Goal: Task Accomplishment & Management: Manage account settings

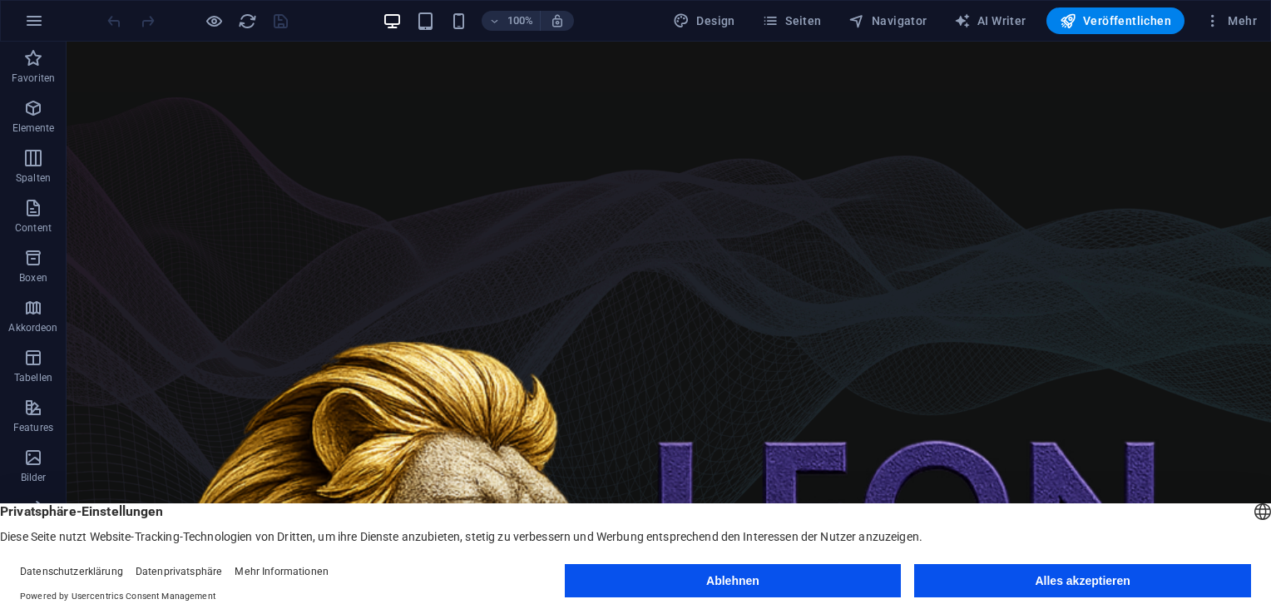
drag, startPoint x: 1141, startPoint y: 585, endPoint x: 1078, endPoint y: 542, distance: 75.4
click at [1141, 585] on button "Alles akzeptieren" at bounding box center [1082, 580] width 337 height 33
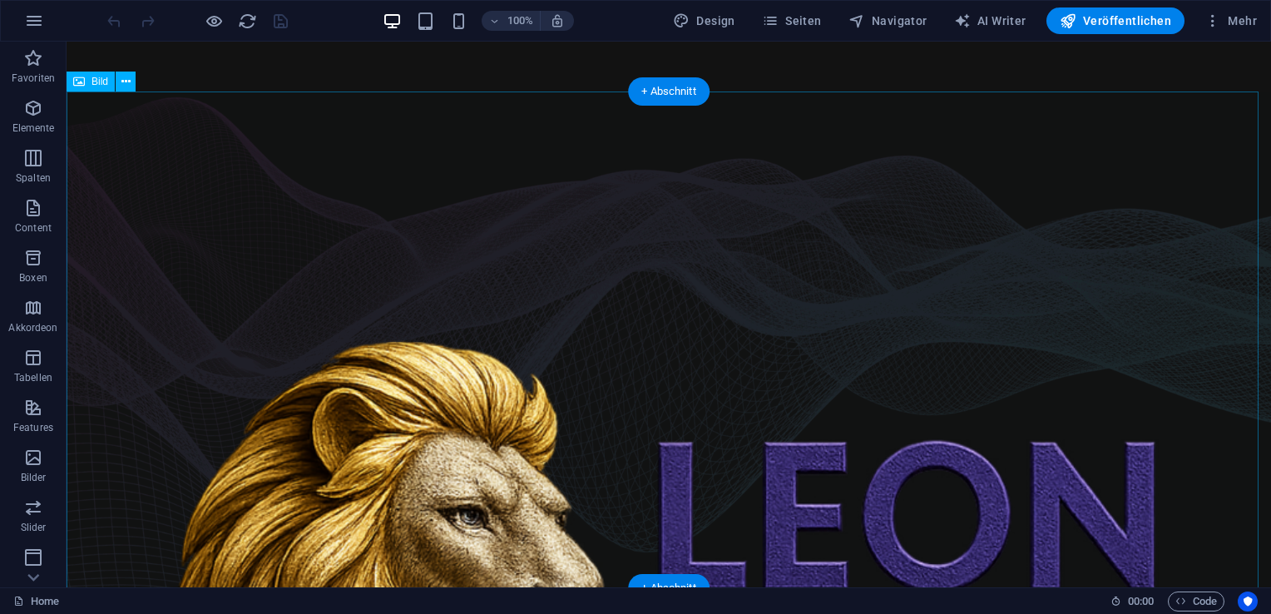
scroll to position [166, 0]
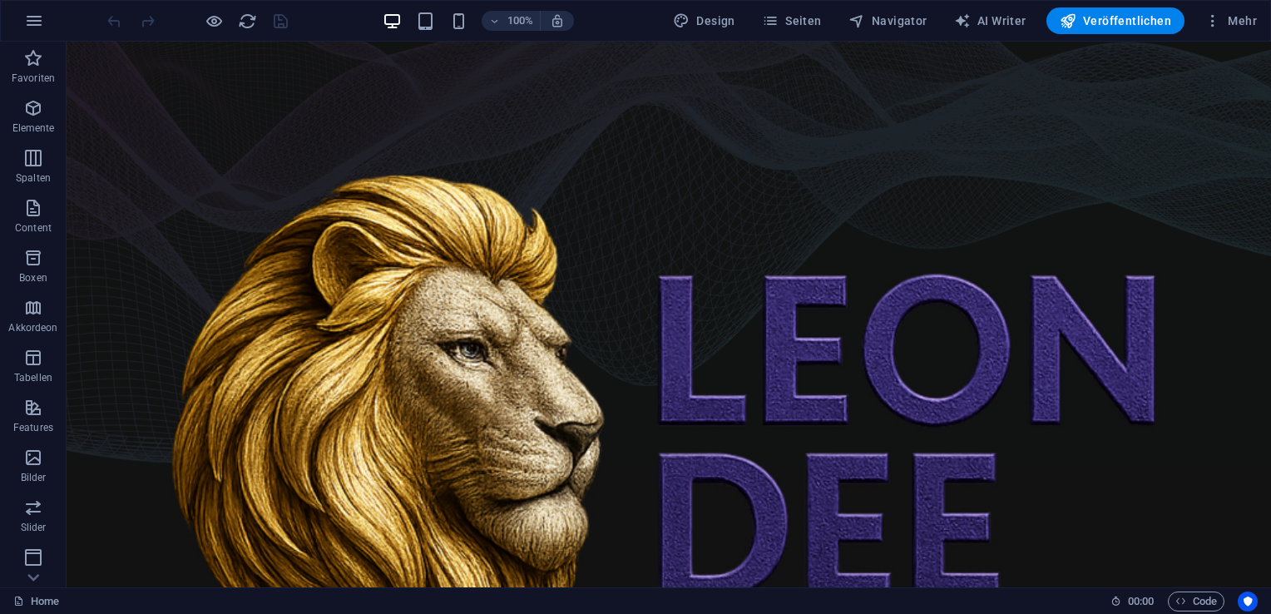
drag, startPoint x: 844, startPoint y: 461, endPoint x: 775, endPoint y: 443, distance: 71.2
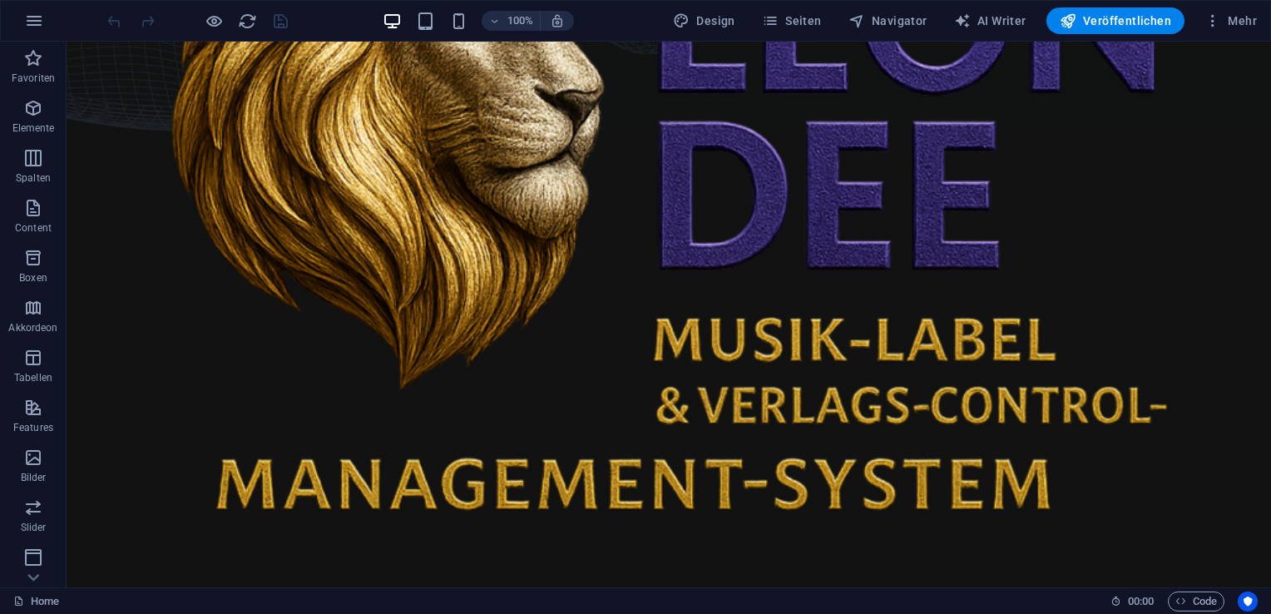
scroll to position [499, 0]
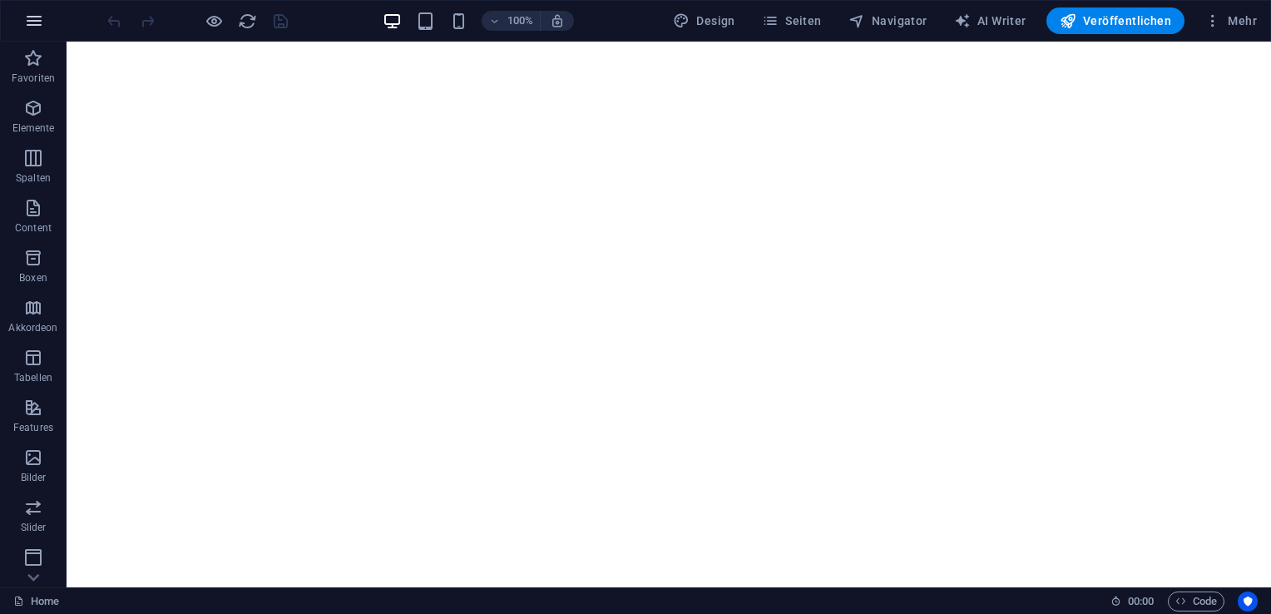
click at [44, 22] on button "button" at bounding box center [34, 21] width 40 height 40
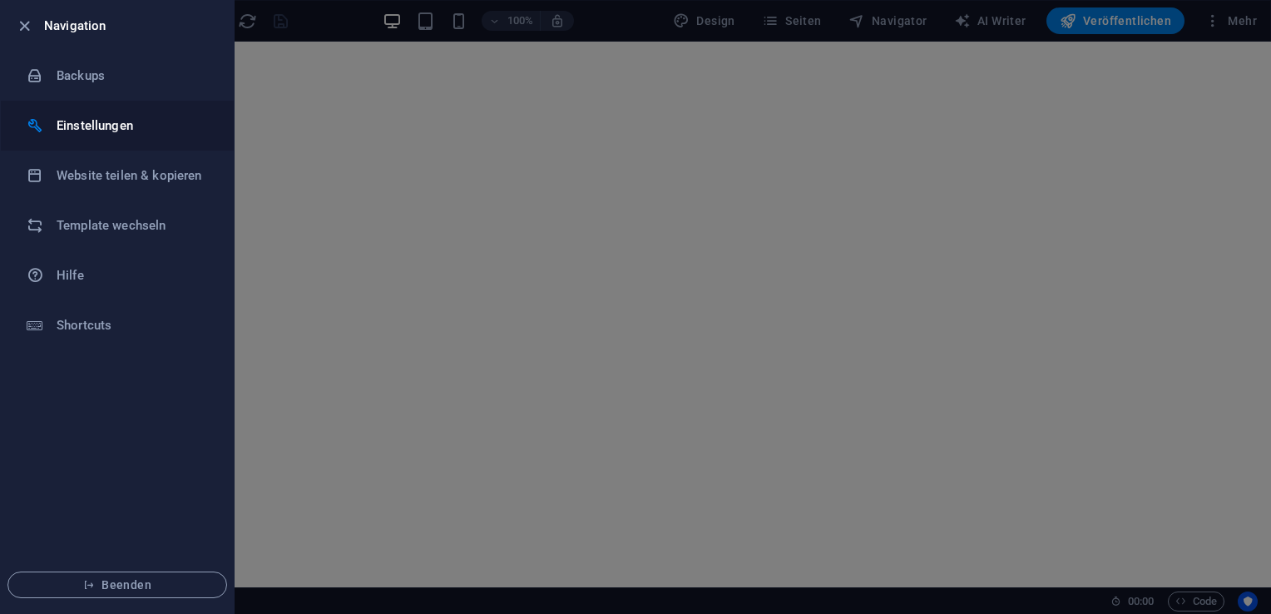
click at [94, 124] on h6 "Einstellungen" at bounding box center [134, 126] width 154 height 20
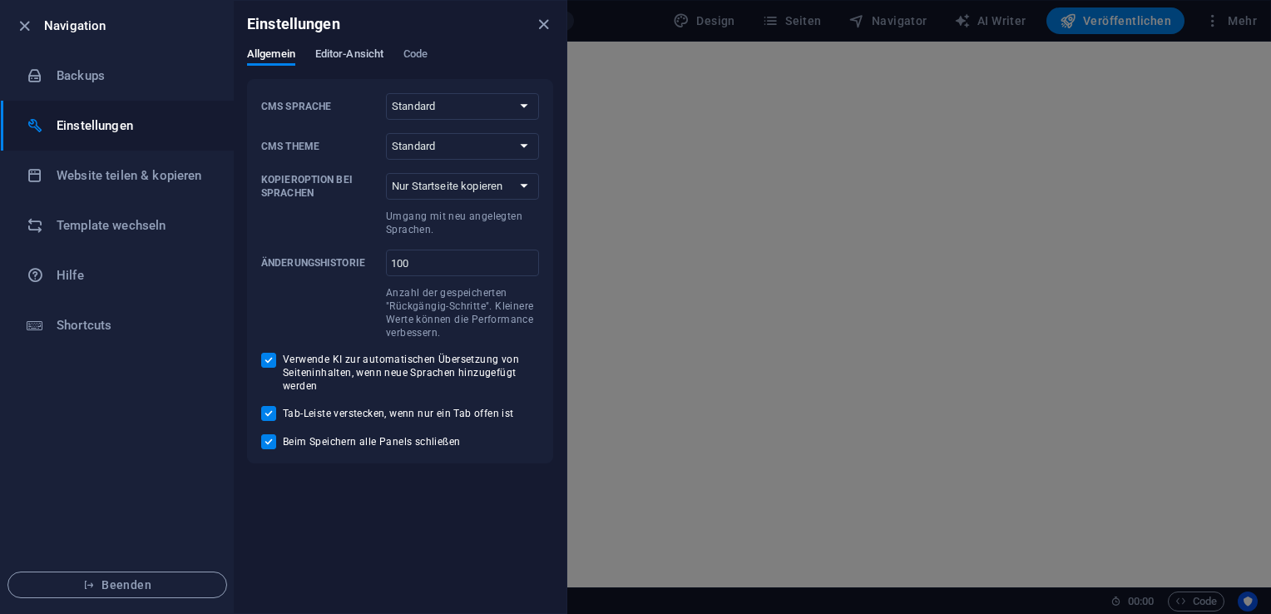
click at [329, 55] on span "Editor-Ansicht" at bounding box center [349, 55] width 68 height 23
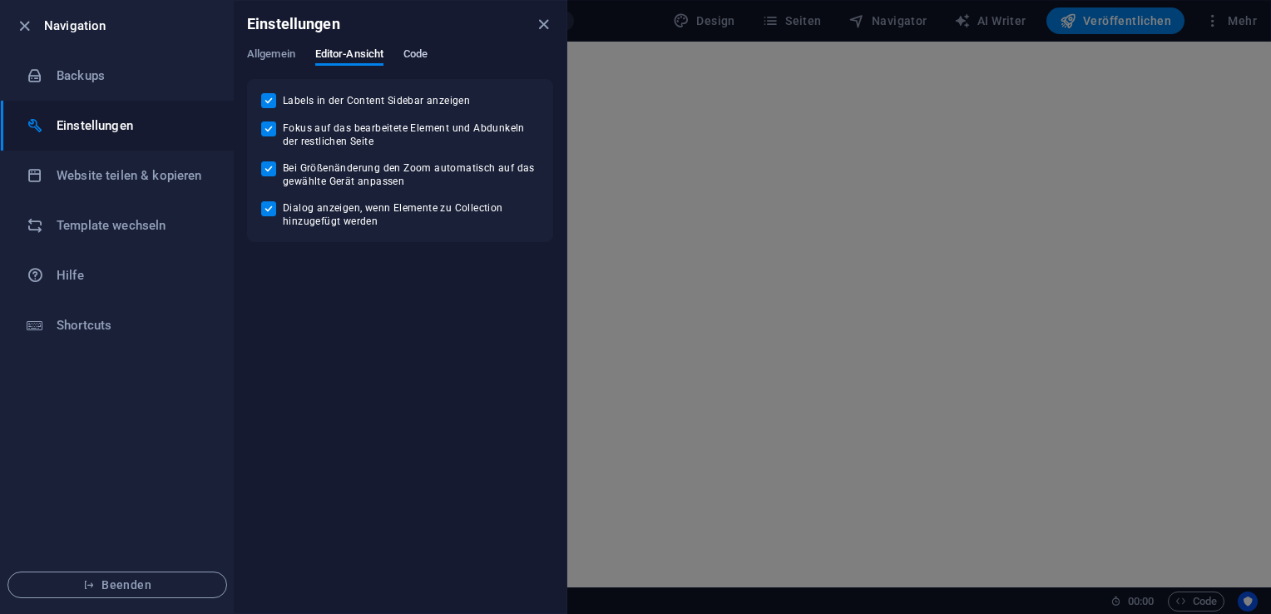
click at [426, 59] on span "Code" at bounding box center [415, 55] width 24 height 23
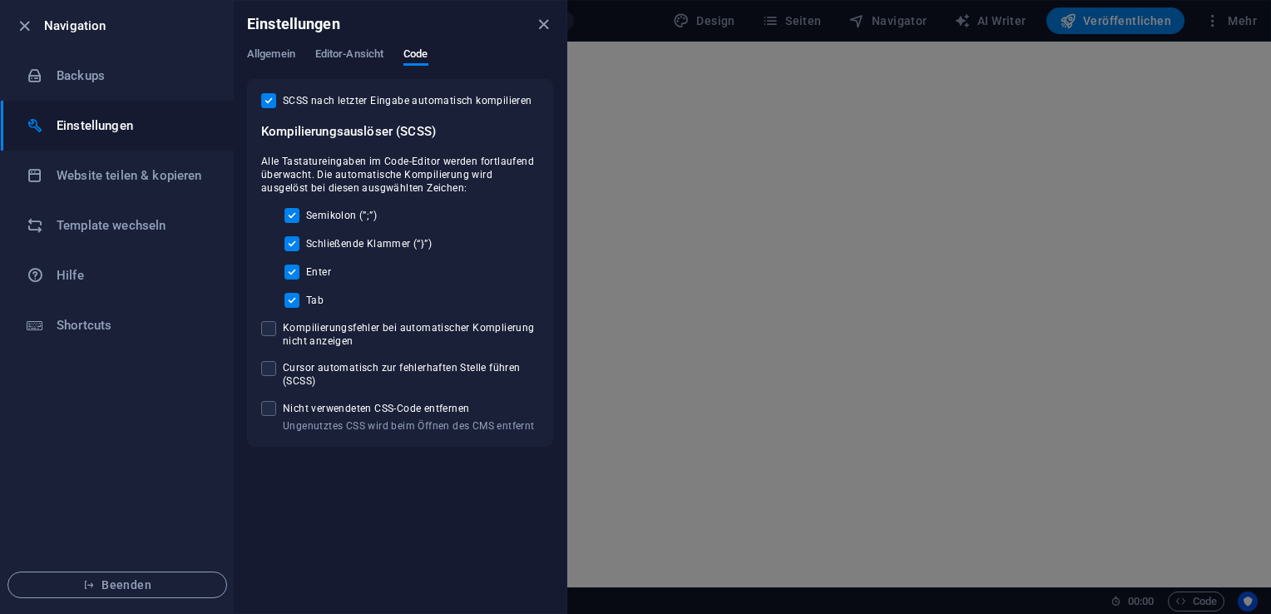
click at [554, 21] on div "Einstellungen" at bounding box center [400, 24] width 333 height 47
click at [542, 22] on icon "close" at bounding box center [543, 24] width 19 height 19
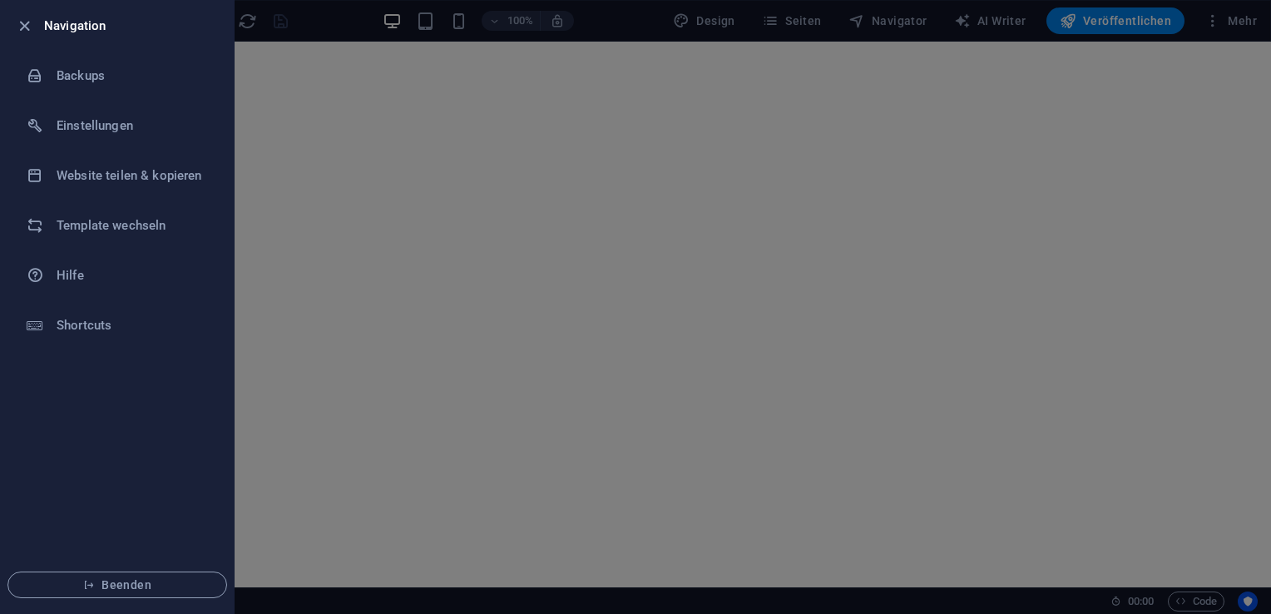
click at [1230, 24] on div at bounding box center [635, 307] width 1271 height 614
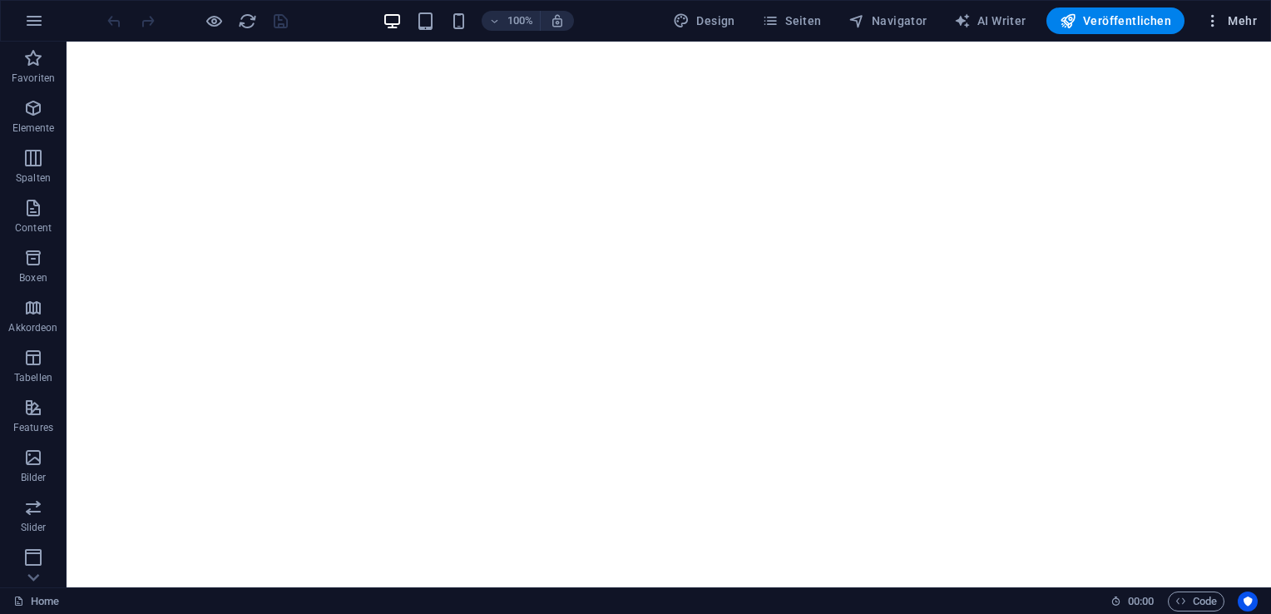
click at [1246, 25] on span "Mehr" at bounding box center [1230, 20] width 52 height 17
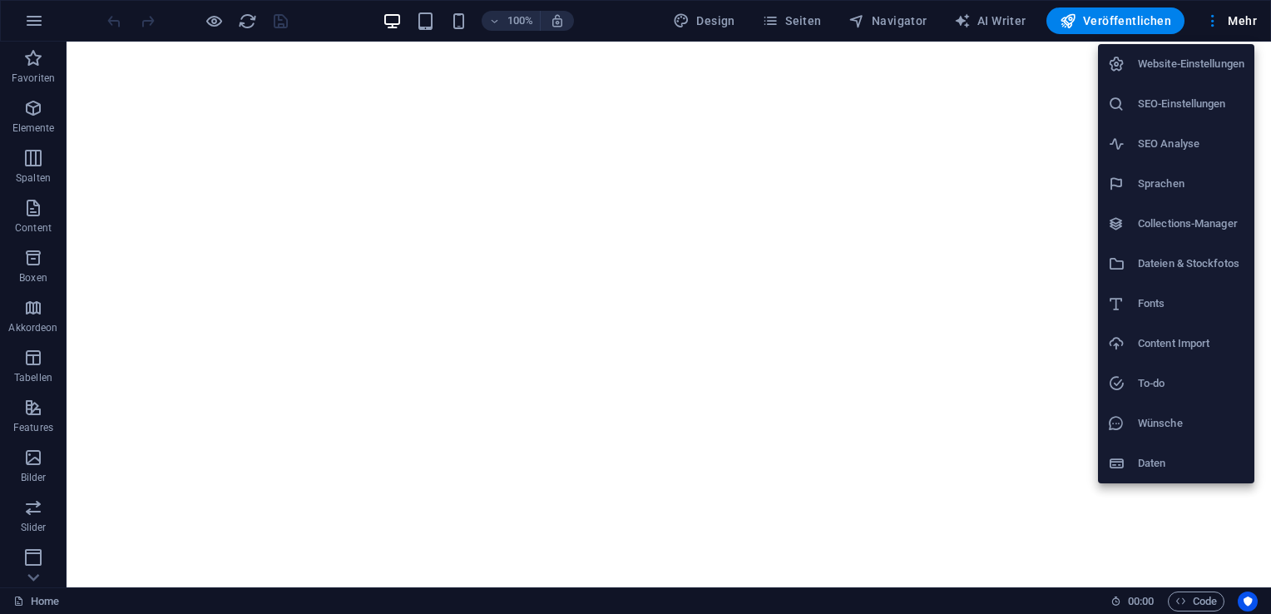
click at [210, 16] on div at bounding box center [635, 307] width 1271 height 614
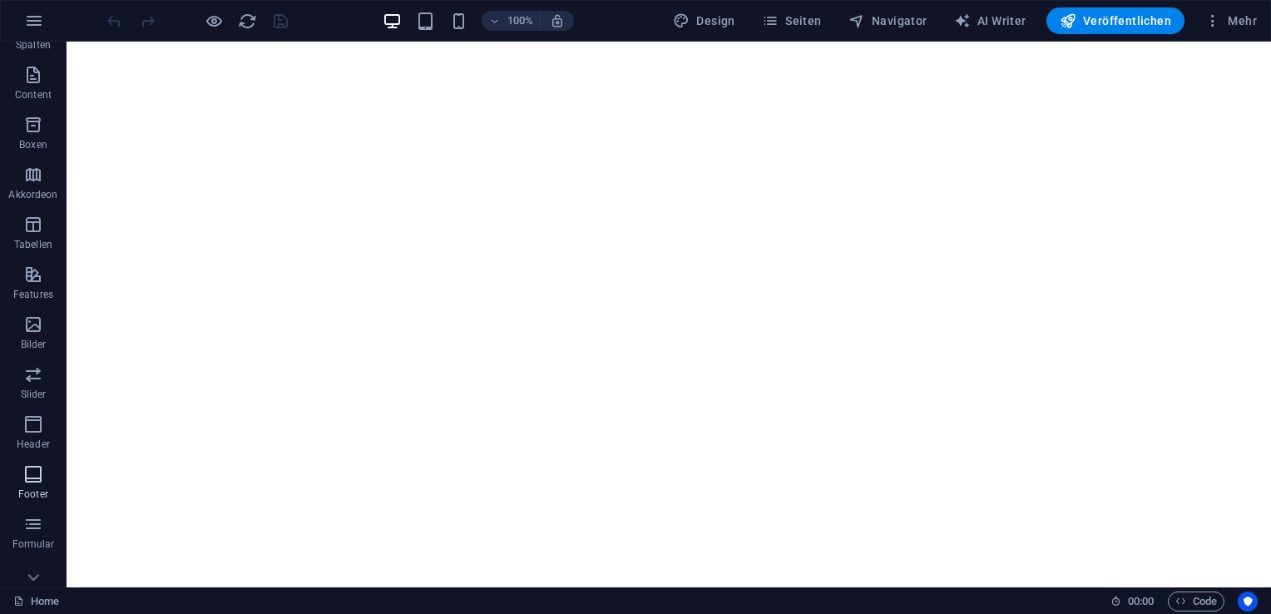
scroll to position [202, 0]
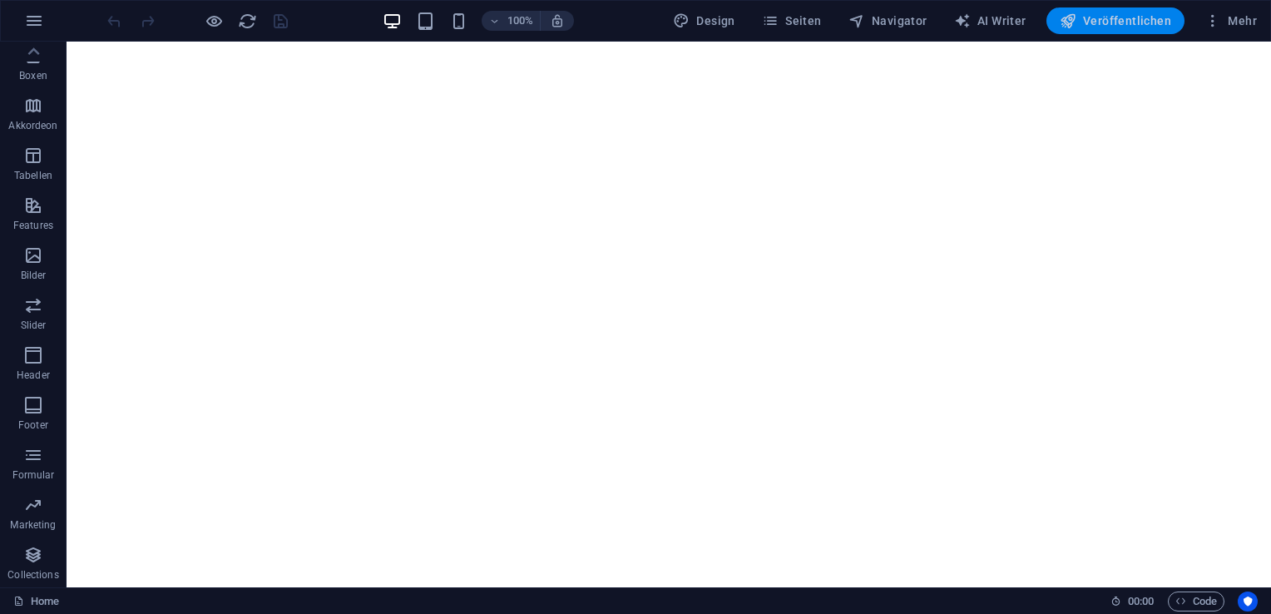
click at [1098, 22] on span "Veröffentlichen" at bounding box center [1114, 20] width 111 height 17
click at [1210, 19] on icon "button" at bounding box center [1212, 20] width 17 height 17
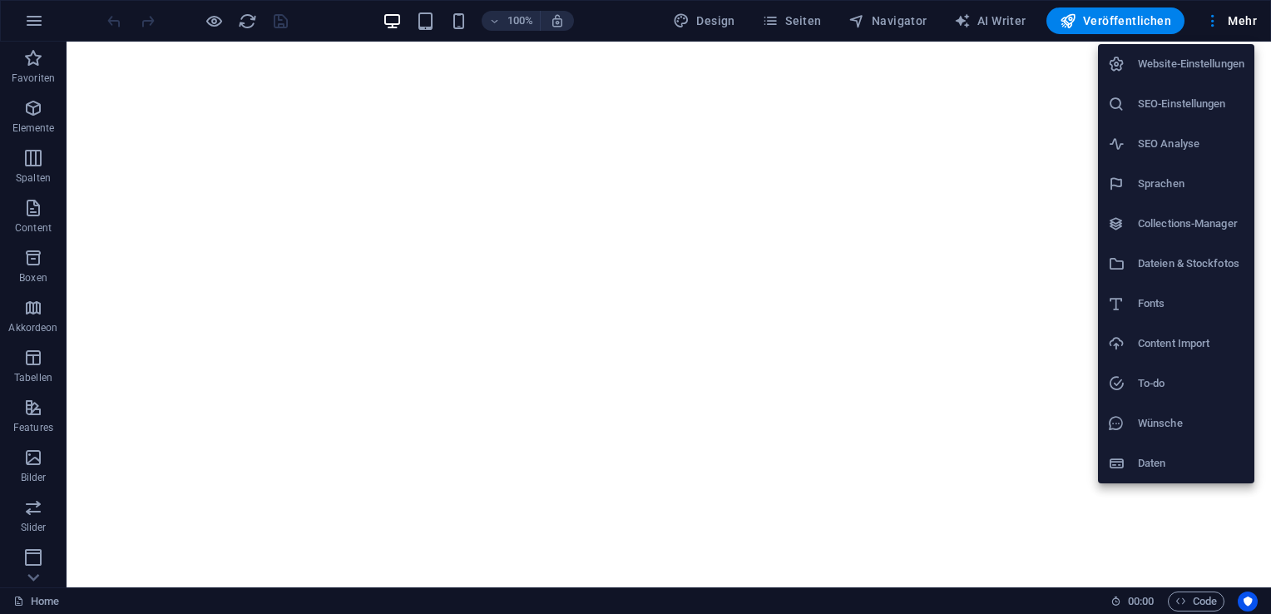
click at [1206, 66] on h6 "Website-Einstellungen" at bounding box center [1190, 64] width 106 height 20
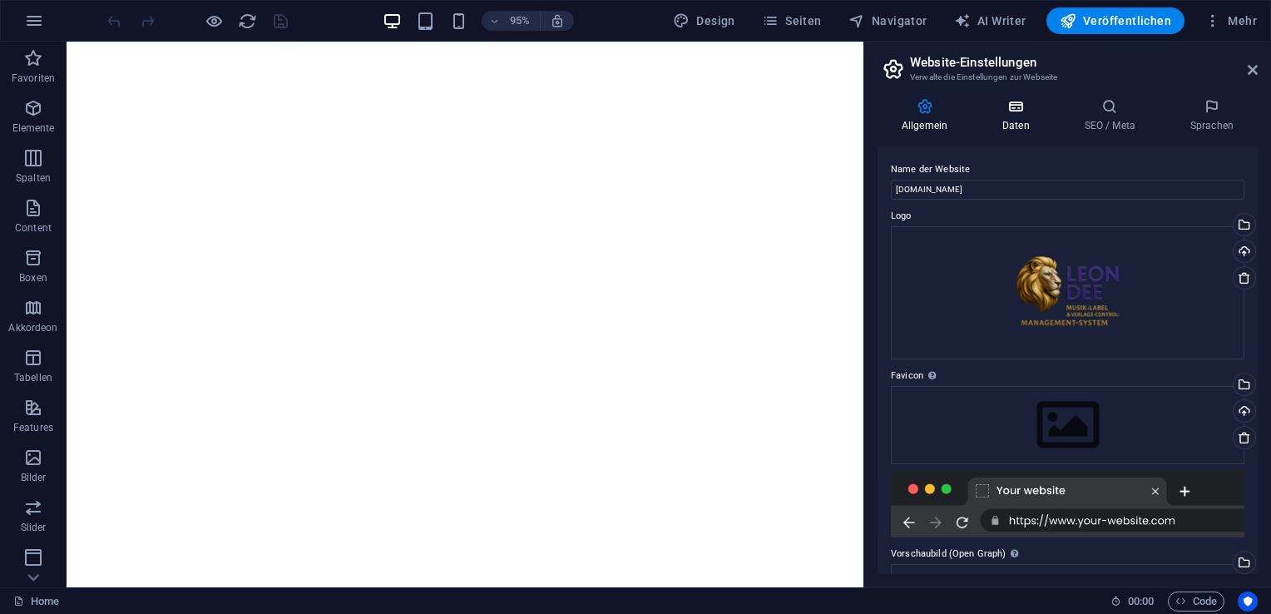
click at [1014, 106] on icon at bounding box center [1016, 106] width 76 height 17
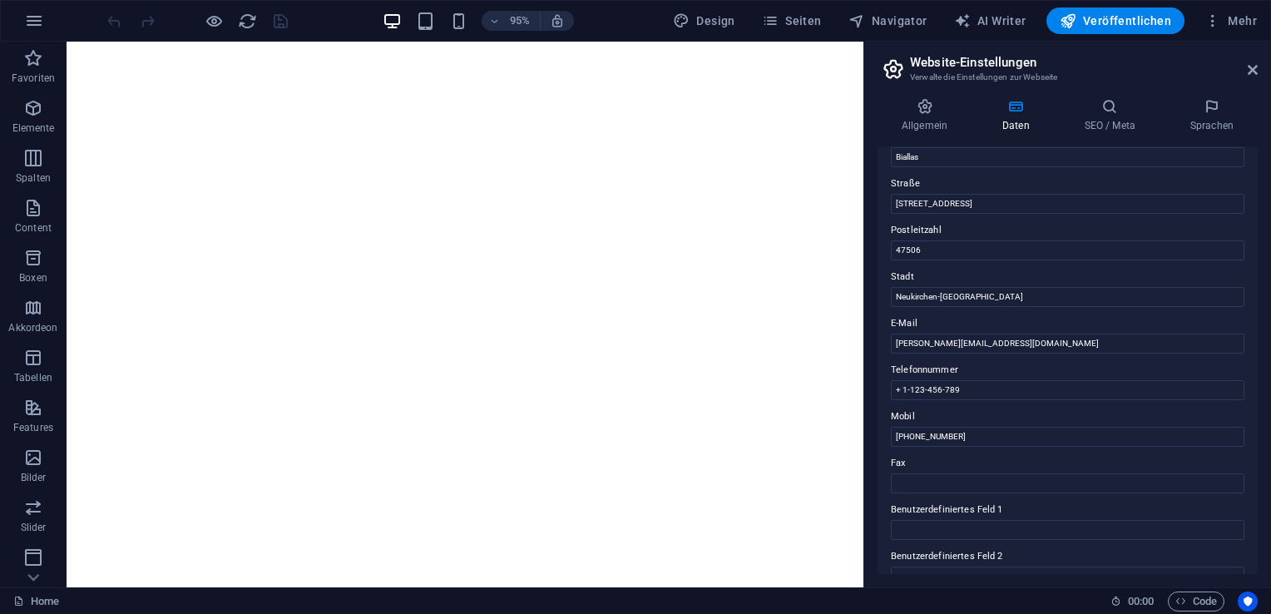
scroll to position [370, 0]
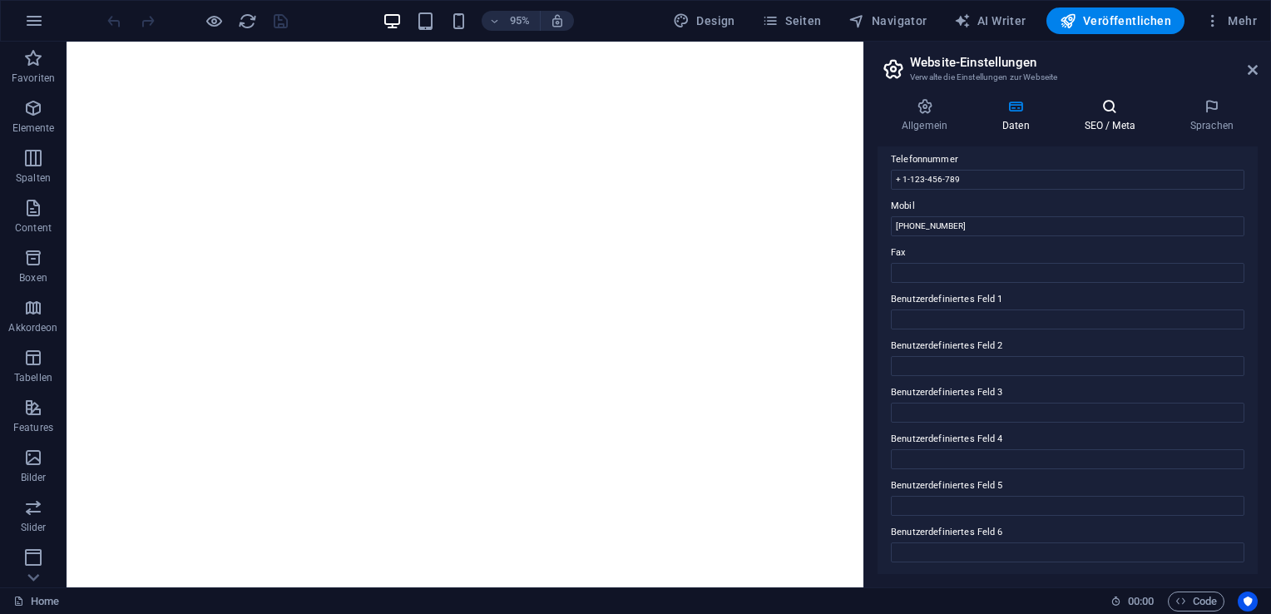
click at [1114, 100] on icon at bounding box center [1109, 106] width 99 height 17
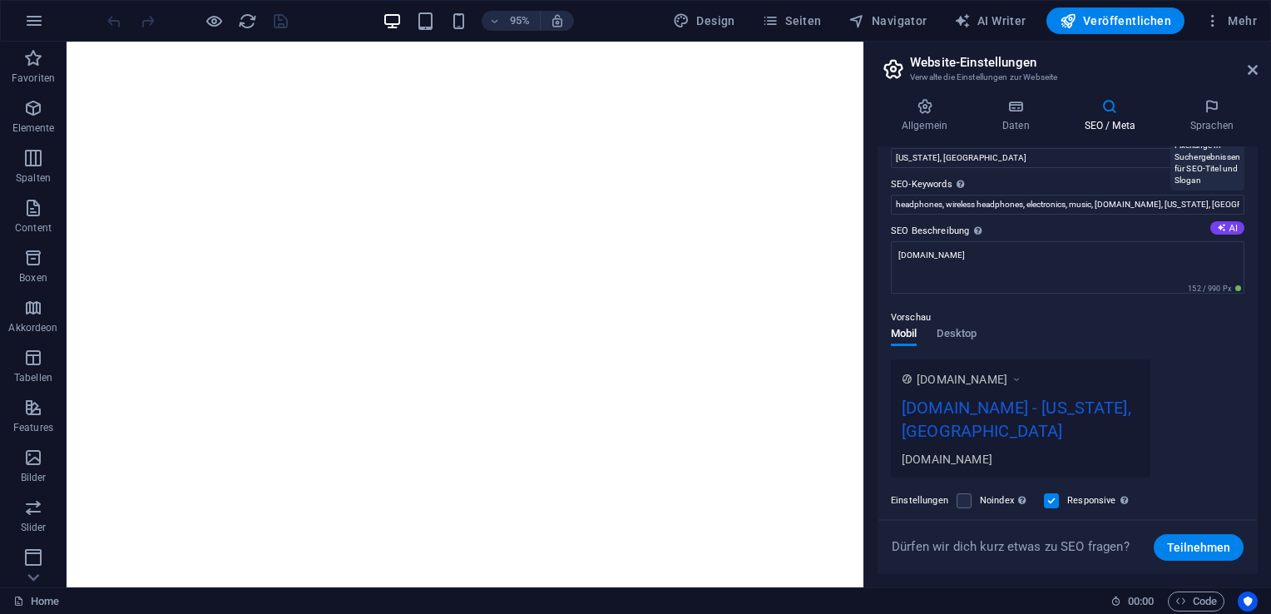
scroll to position [0, 0]
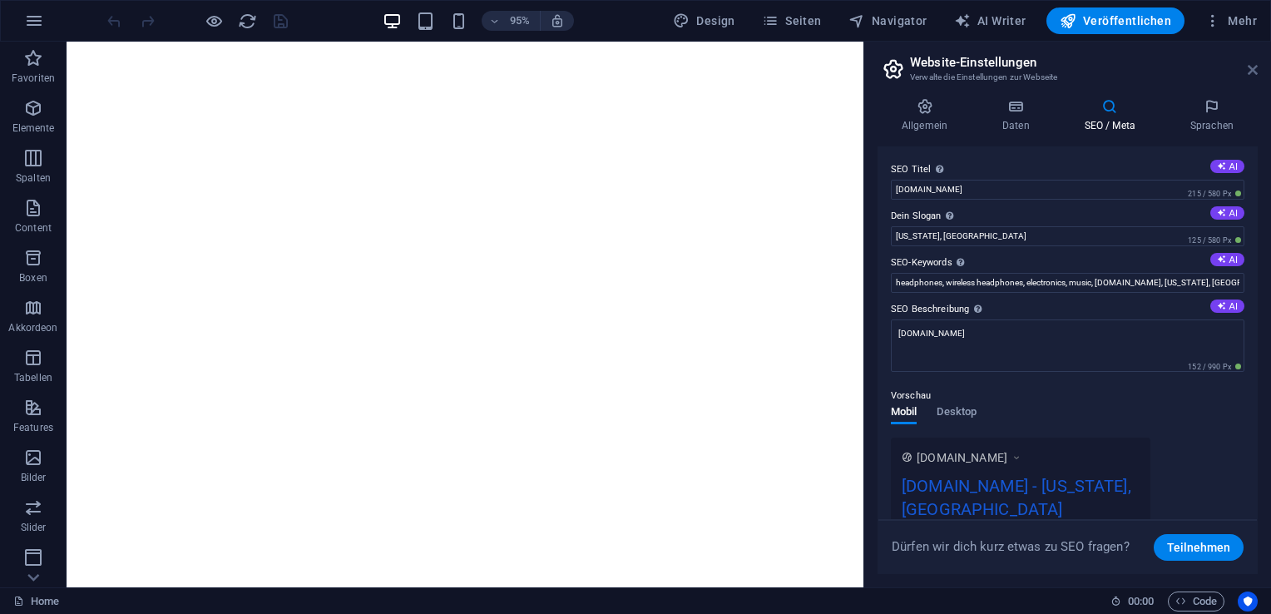
click at [1247, 68] on icon at bounding box center [1252, 69] width 10 height 13
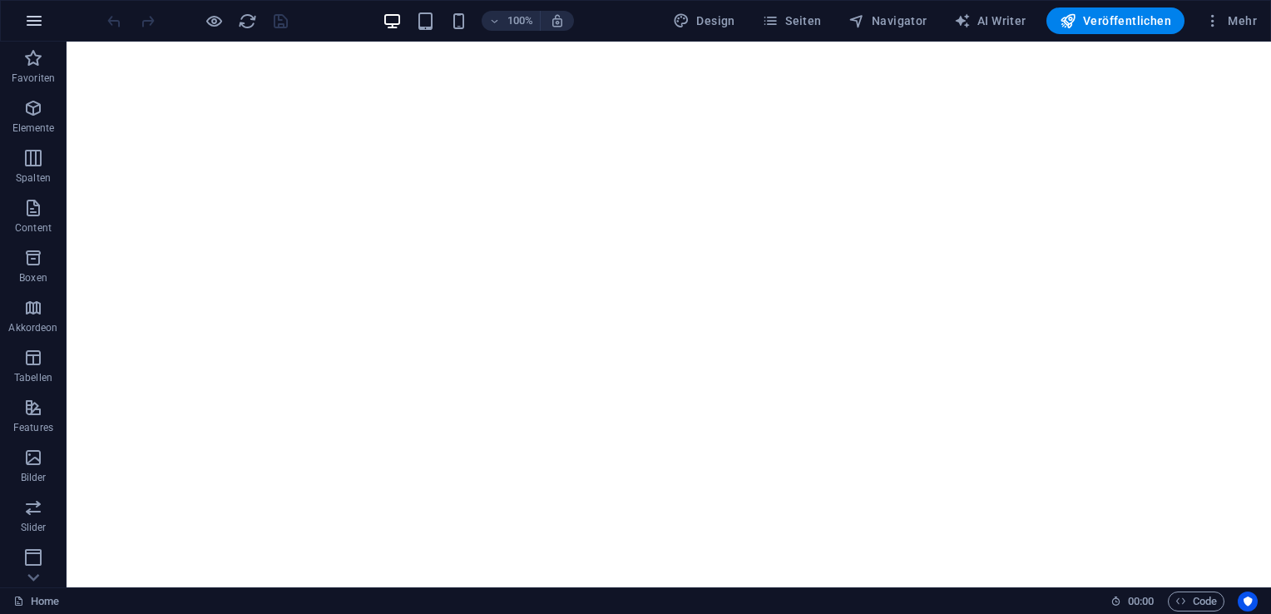
click at [37, 28] on icon "button" at bounding box center [34, 21] width 20 height 20
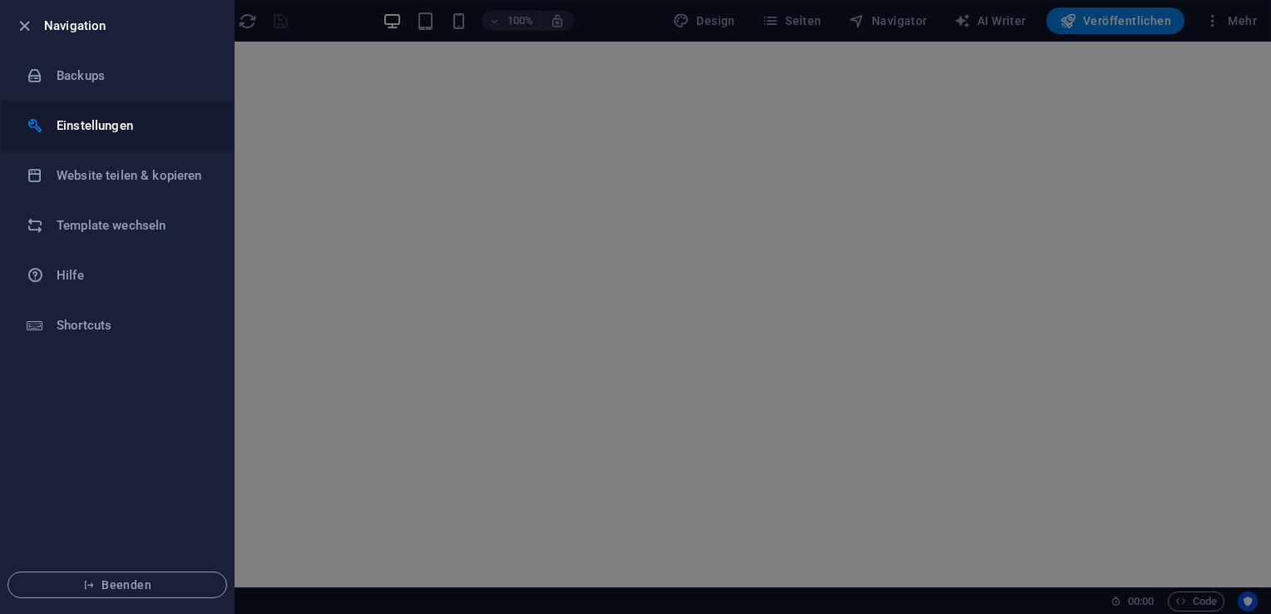
click at [96, 123] on h6 "Einstellungen" at bounding box center [134, 126] width 154 height 20
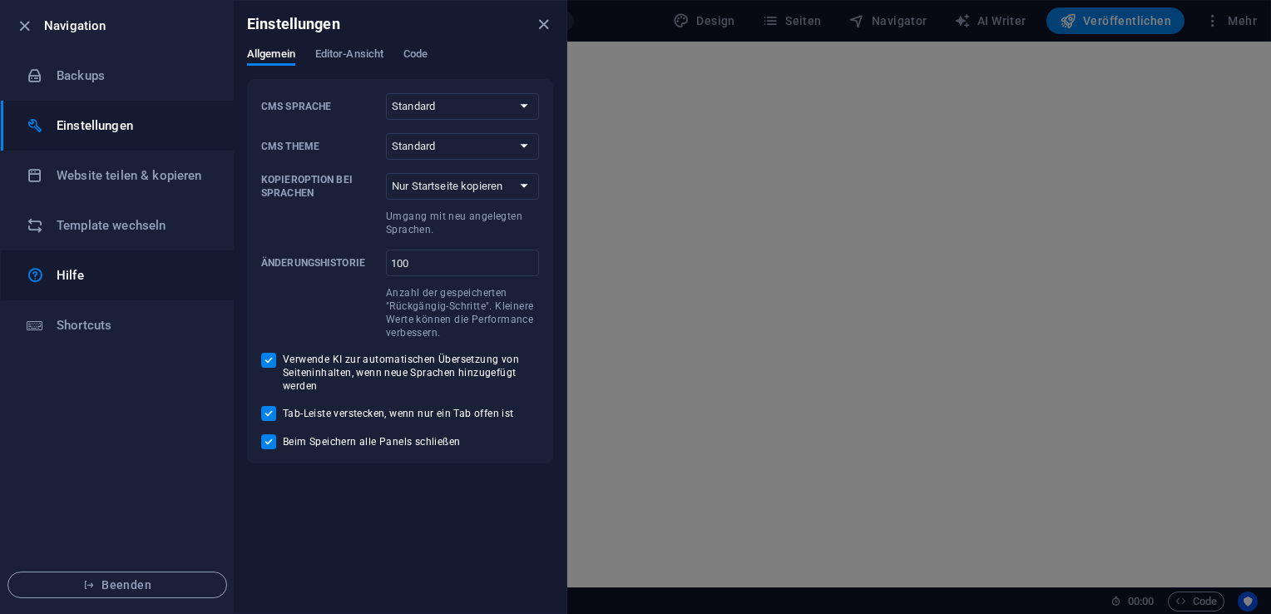
click at [83, 280] on h6 "Hilfe" at bounding box center [134, 275] width 154 height 20
click at [84, 70] on h6 "Backups" at bounding box center [134, 76] width 154 height 20
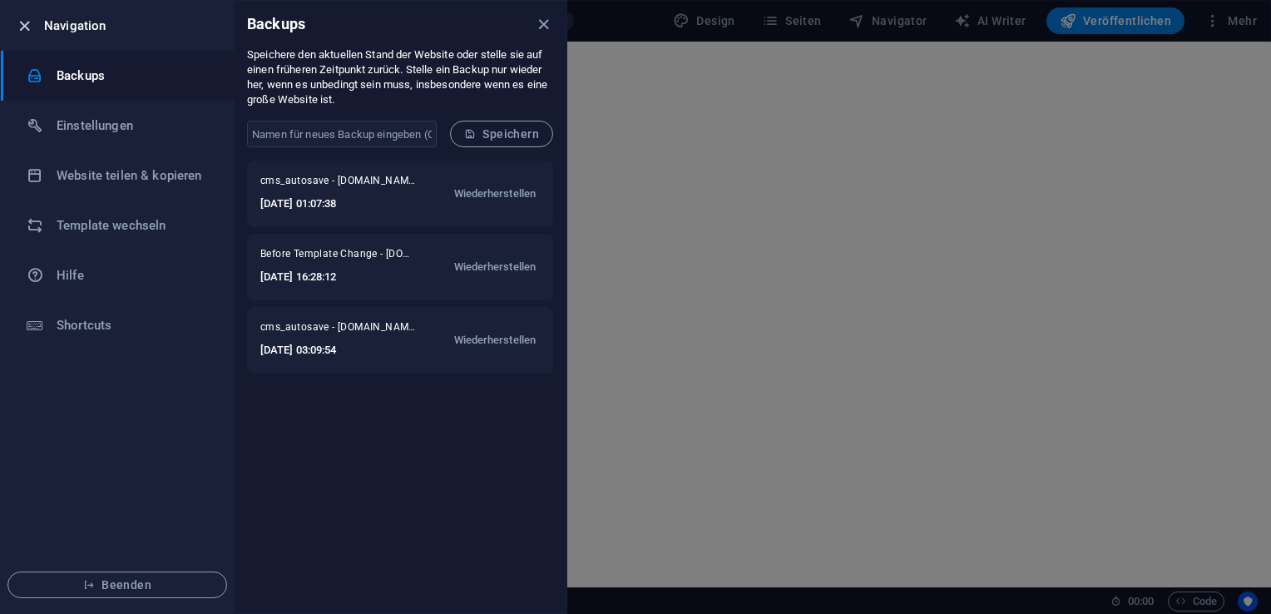
click at [30, 26] on icon "button" at bounding box center [24, 26] width 19 height 19
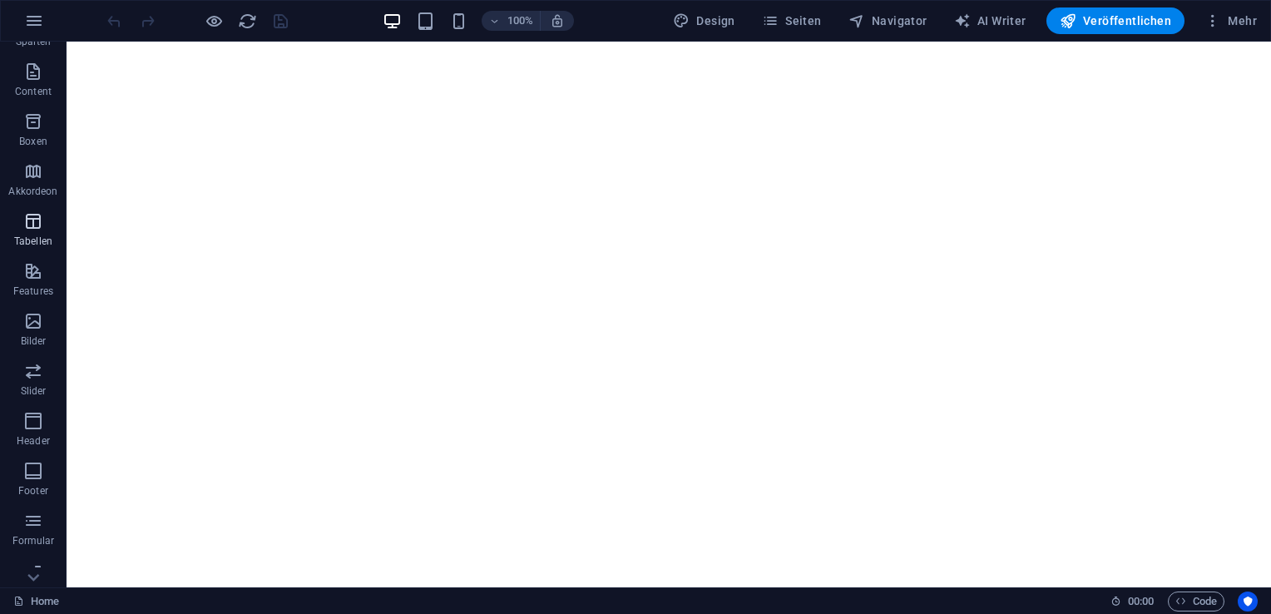
scroll to position [202, 0]
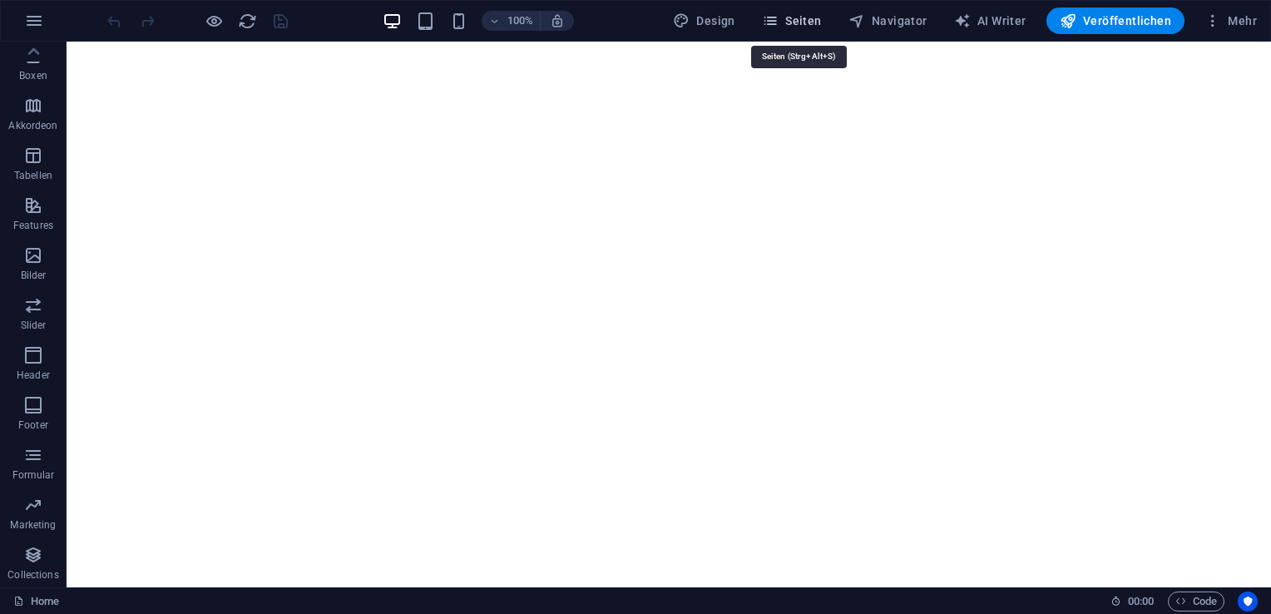
click at [802, 18] on span "Seiten" at bounding box center [792, 20] width 60 height 17
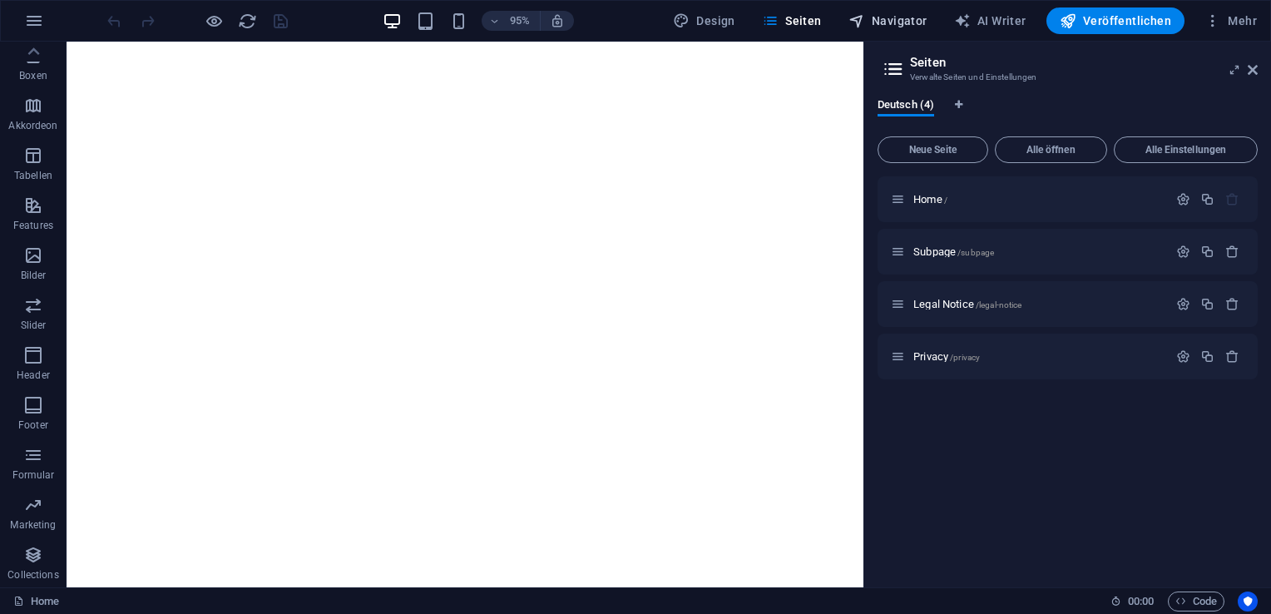
click at [909, 14] on span "Navigator" at bounding box center [887, 20] width 79 height 17
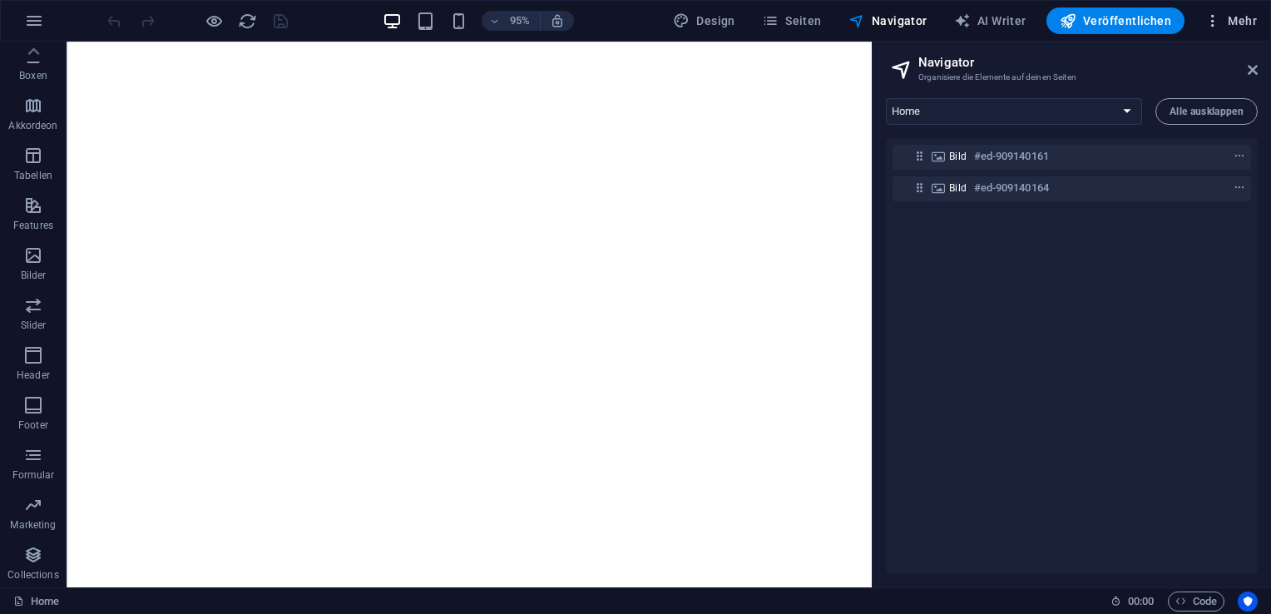
click at [1246, 17] on span "Mehr" at bounding box center [1230, 20] width 52 height 17
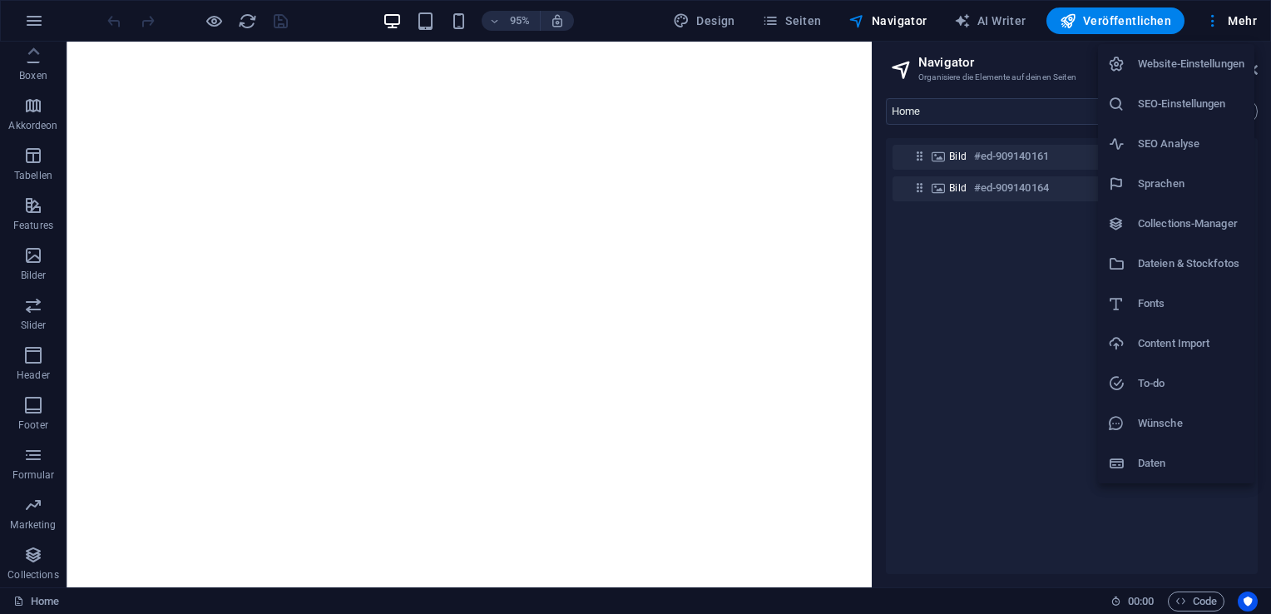
click at [1223, 98] on h6 "SEO-Einstellungen" at bounding box center [1190, 104] width 106 height 20
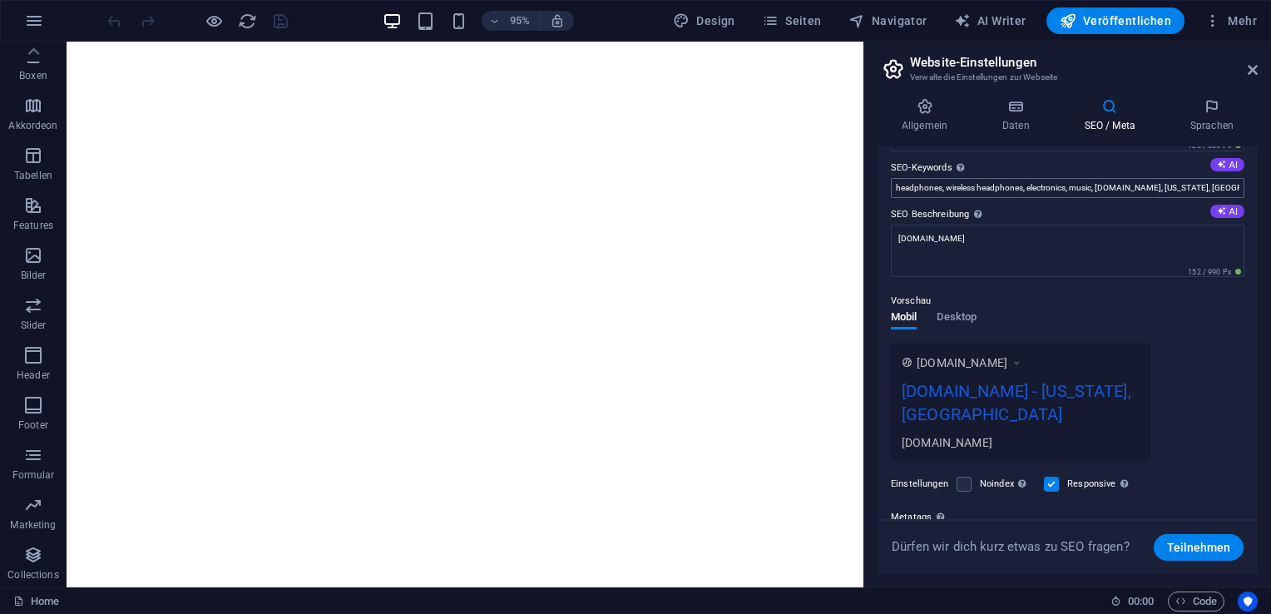
scroll to position [0, 0]
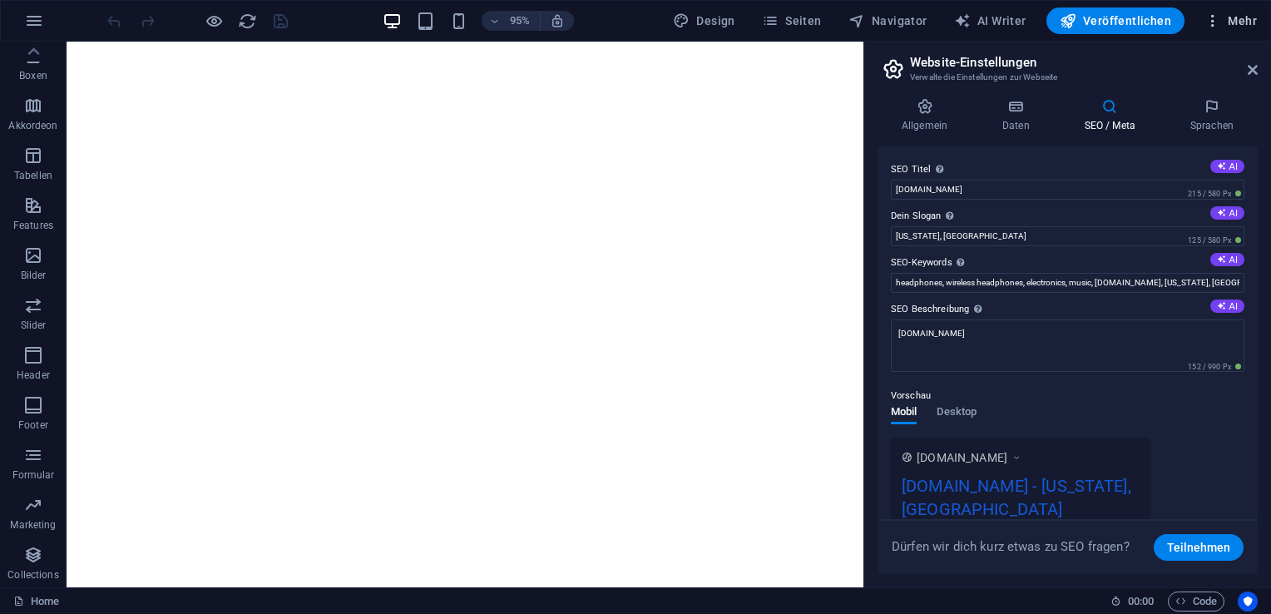
click at [1244, 20] on span "Mehr" at bounding box center [1230, 20] width 52 height 17
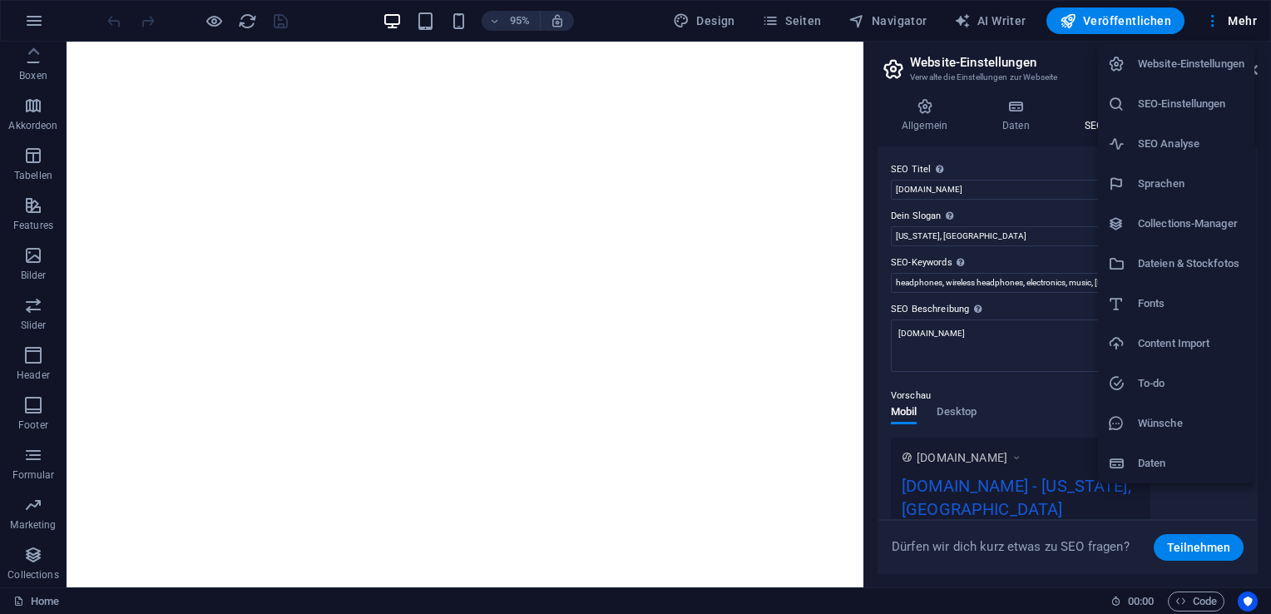
click at [1226, 57] on h6 "Website-Einstellungen" at bounding box center [1190, 64] width 106 height 20
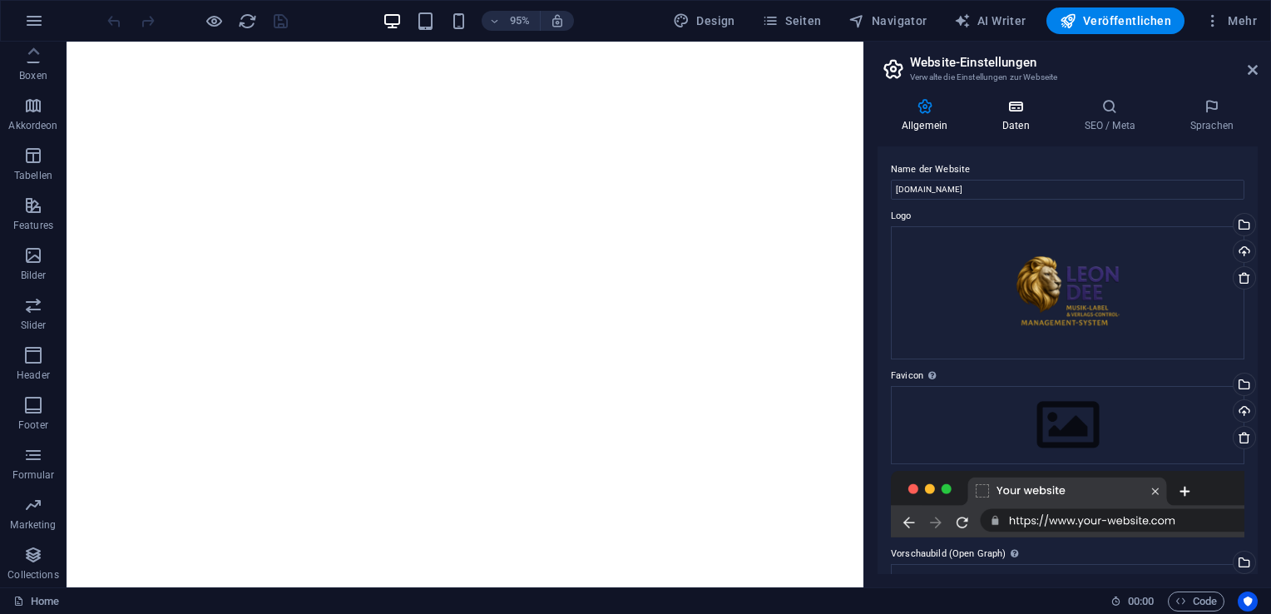
click at [1016, 108] on icon at bounding box center [1016, 106] width 76 height 17
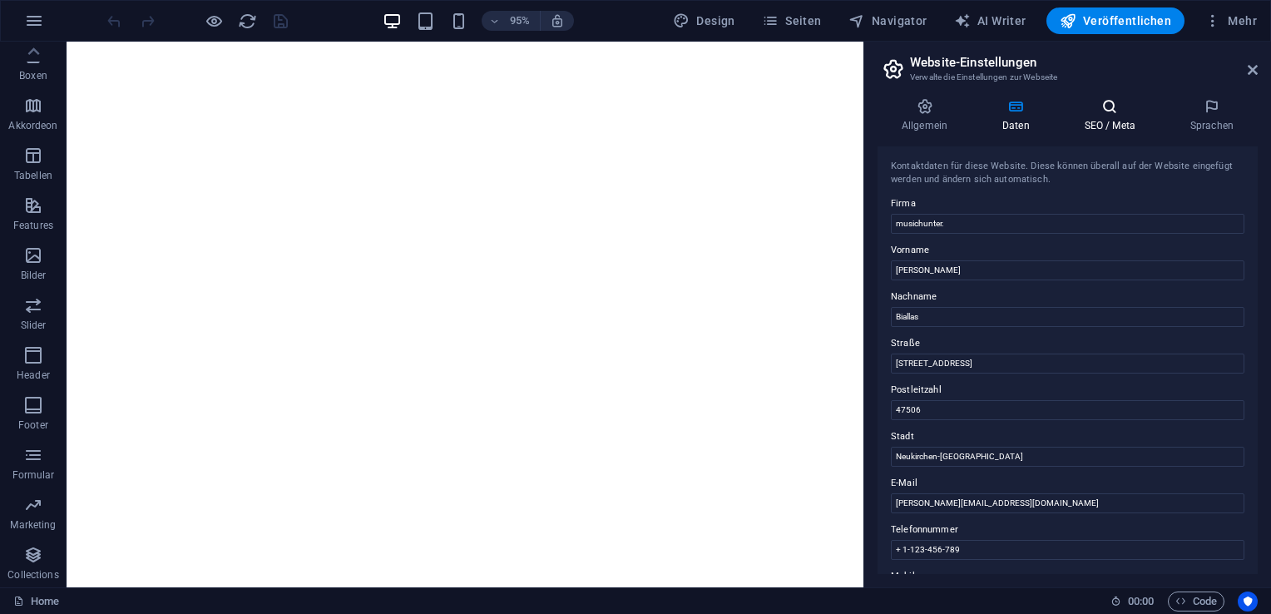
click at [1114, 106] on icon at bounding box center [1109, 106] width 99 height 17
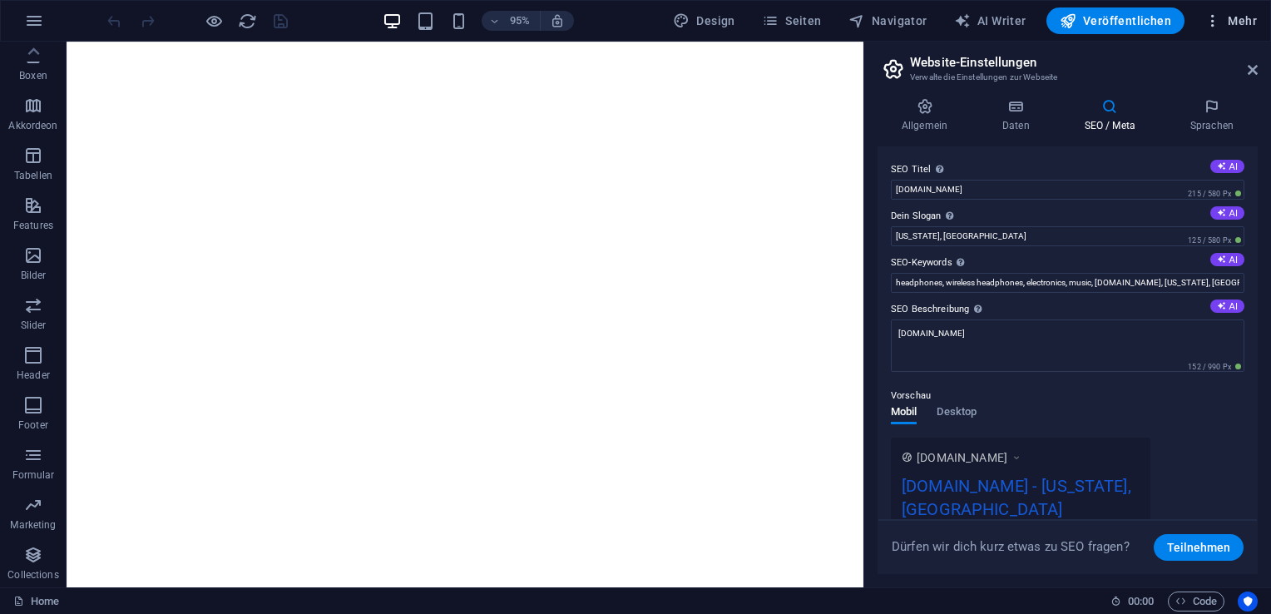
click at [1237, 27] on span "Mehr" at bounding box center [1230, 20] width 52 height 17
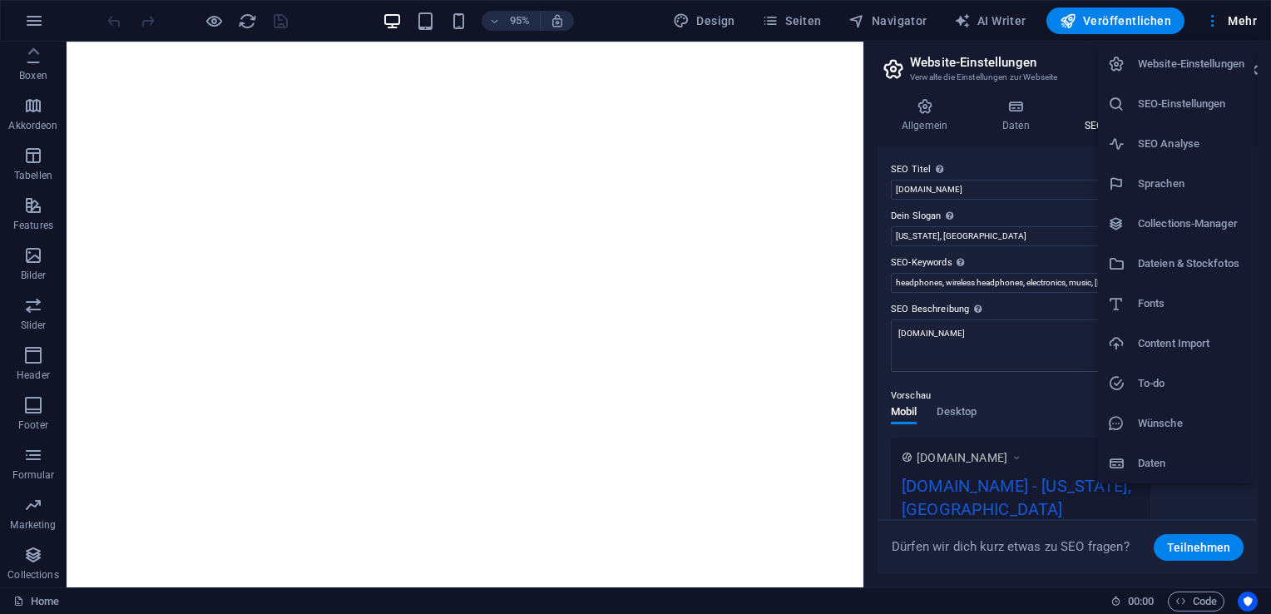
click at [22, 16] on div at bounding box center [635, 307] width 1271 height 614
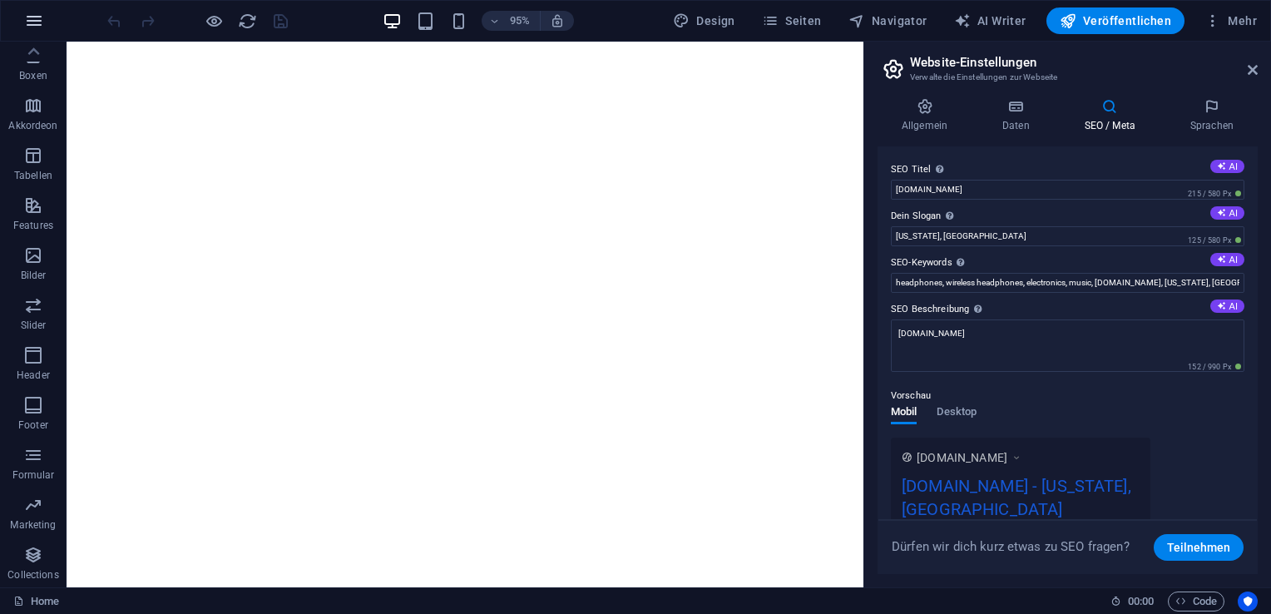
click at [34, 13] on icon "button" at bounding box center [34, 21] width 20 height 20
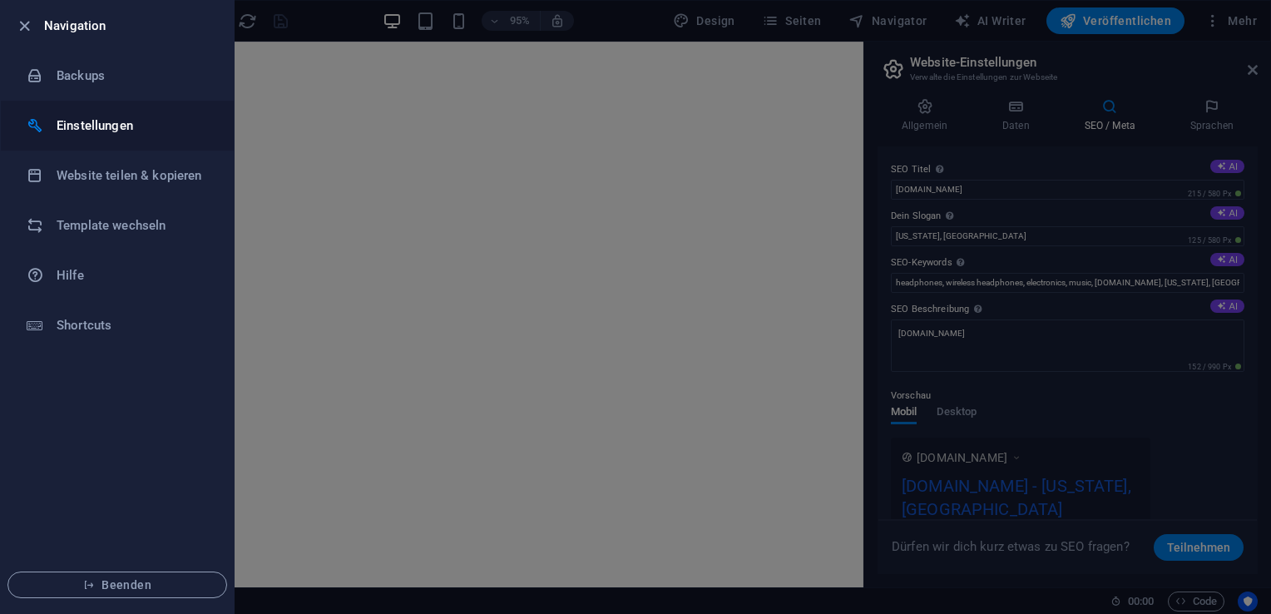
click at [115, 116] on h6 "Einstellungen" at bounding box center [134, 126] width 154 height 20
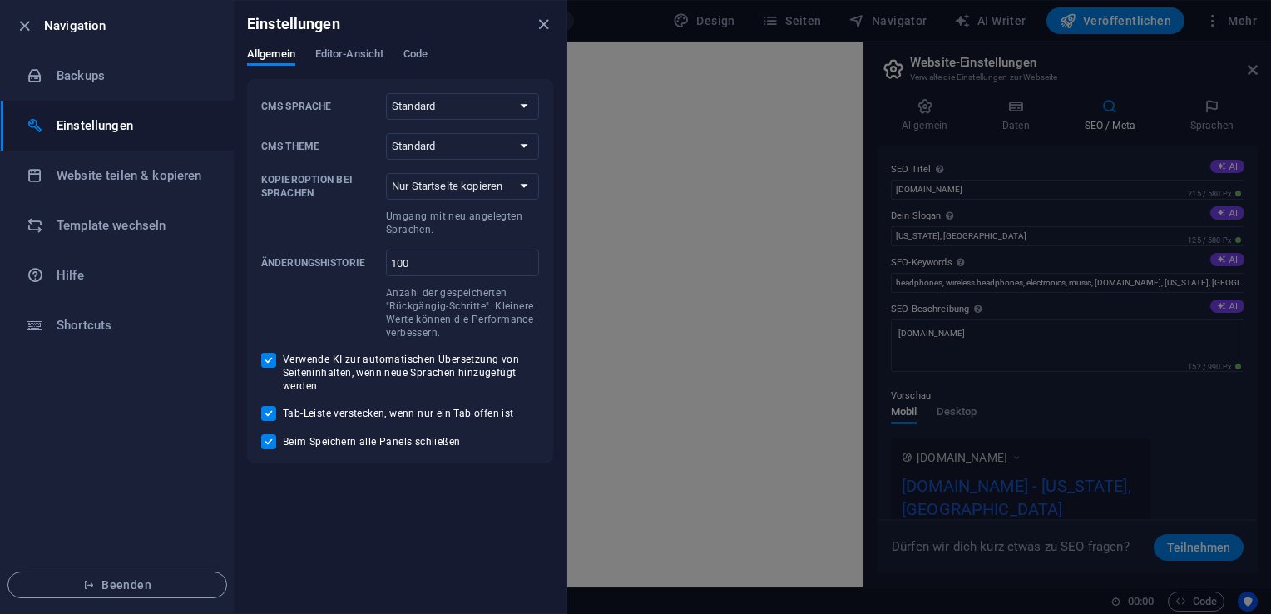
click at [269, 361] on input "Verwende KI zur automatischen Übersetzung von Seiteninhalten, wenn neue Sprache…" at bounding box center [272, 360] width 22 height 15
checkbox input "false"
click at [270, 404] on div "CMS Sprache Standard Deutsch English Español Français Magyar Italiano Nederland…" at bounding box center [400, 271] width 278 height 356
click at [269, 411] on input "Tab-Leiste verstecken, wenn nur ein Tab offen ist" at bounding box center [272, 413] width 22 height 15
checkbox input "false"
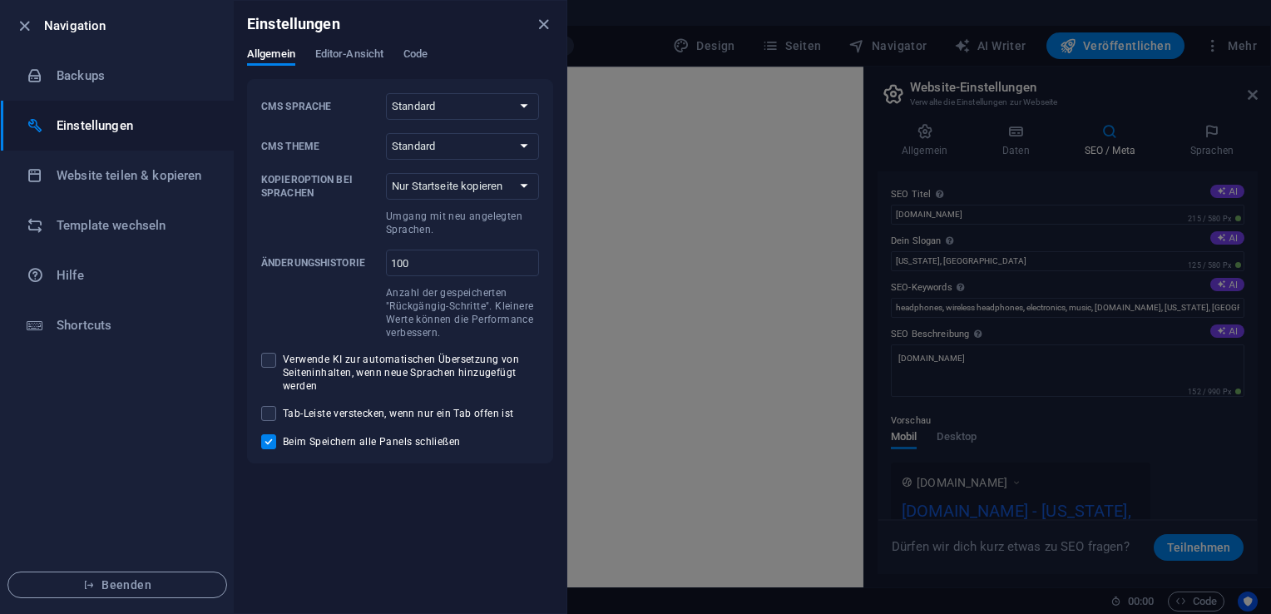
click at [269, 435] on input "Beim Speichern alle Panels schließen" at bounding box center [272, 441] width 22 height 15
checkbox input "false"
click at [353, 42] on div "Einstellungen" at bounding box center [400, 24] width 333 height 47
click at [351, 52] on span "Editor-Ansicht" at bounding box center [349, 55] width 68 height 23
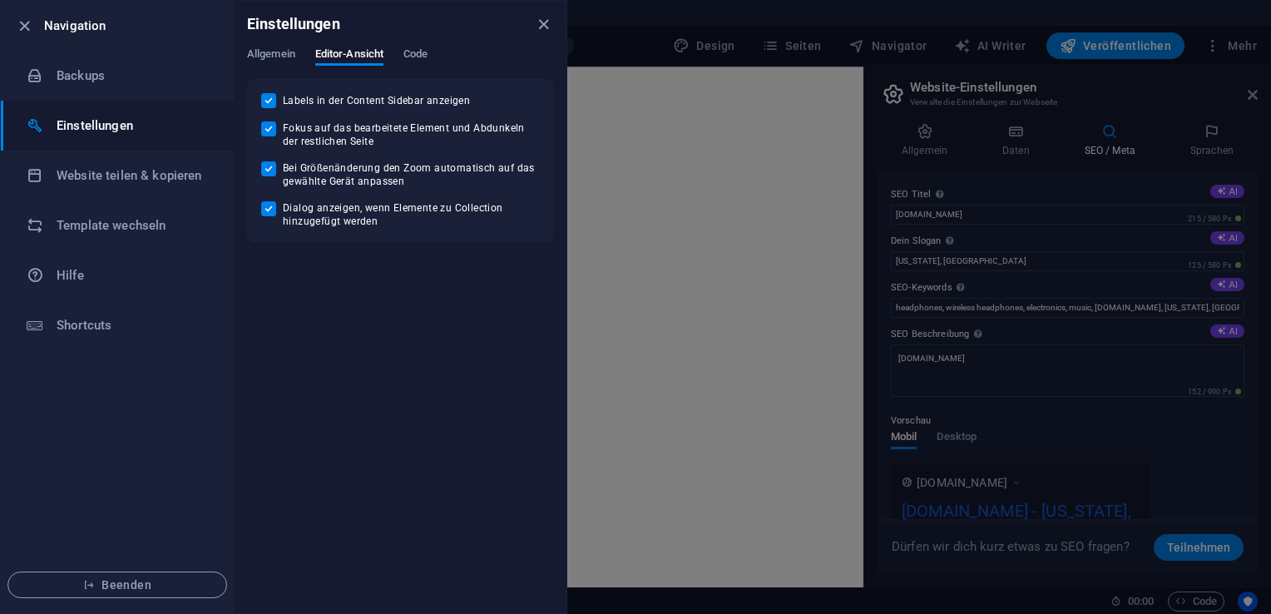
click at [283, 98] on span "Labels in der Content Sidebar anzeigen" at bounding box center [376, 100] width 187 height 13
click at [283, 98] on input "Labels in der Content Sidebar anzeigen" at bounding box center [272, 100] width 22 height 15
checkbox input "false"
drag, startPoint x: 272, startPoint y: 126, endPoint x: 268, endPoint y: 158, distance: 32.7
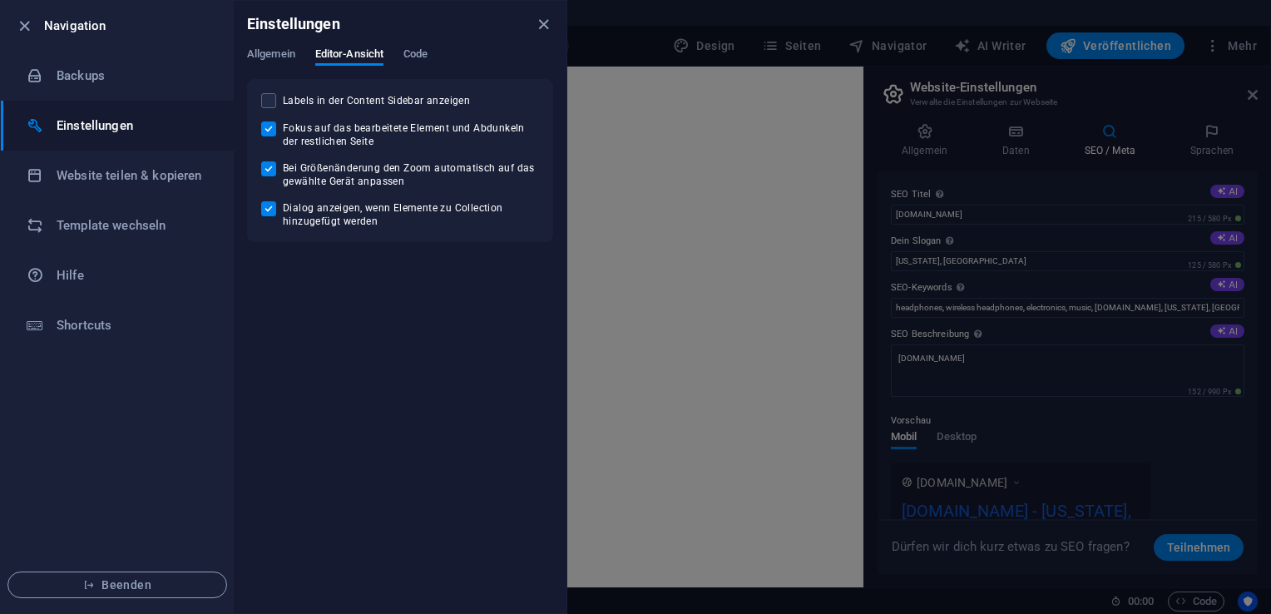
click at [269, 125] on input "Fokus auf das bearbeitete Element und Abdunkeln der restlichen Seite" at bounding box center [272, 128] width 22 height 15
checkbox input "false"
click at [267, 168] on input "Bei Größenänderung den Zoom automatisch auf das gewählte Gerät anpassen" at bounding box center [272, 168] width 22 height 15
checkbox input "false"
click at [265, 220] on label "Dialog anzeigen, wenn Elemente zu Collection hinzugefügt werden" at bounding box center [400, 214] width 278 height 27
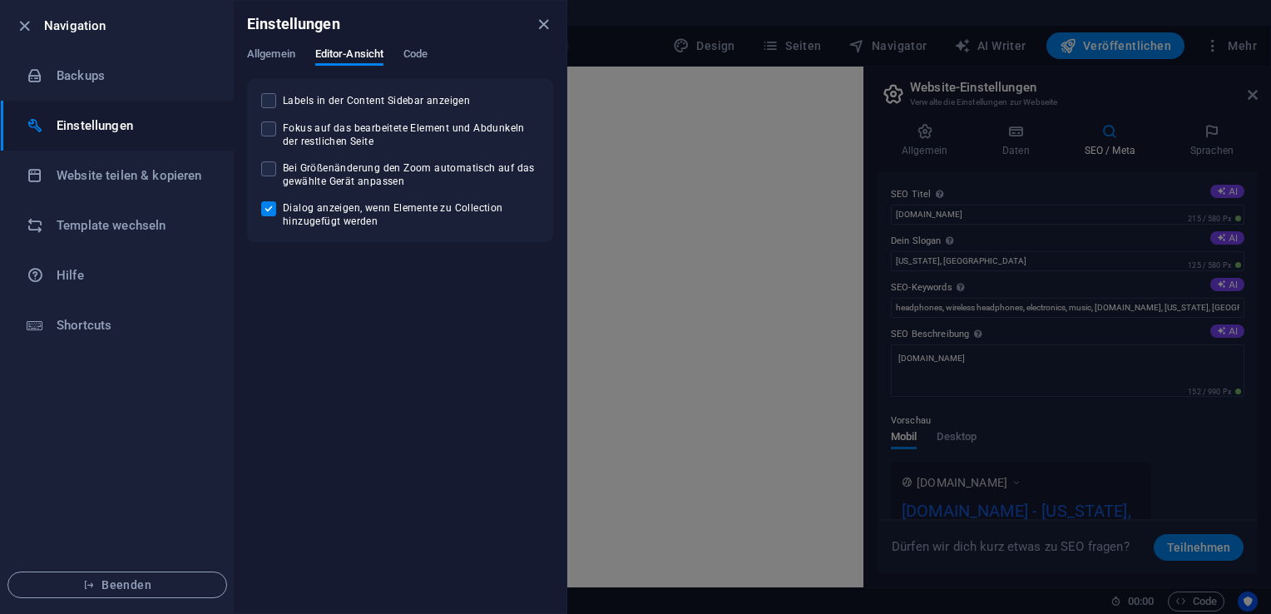
click at [265, 216] on input "Dialog anzeigen, wenn Elemente zu Collection hinzugefügt werden" at bounding box center [272, 208] width 22 height 15
checkbox input "false"
click at [427, 60] on span "Code" at bounding box center [415, 55] width 24 height 23
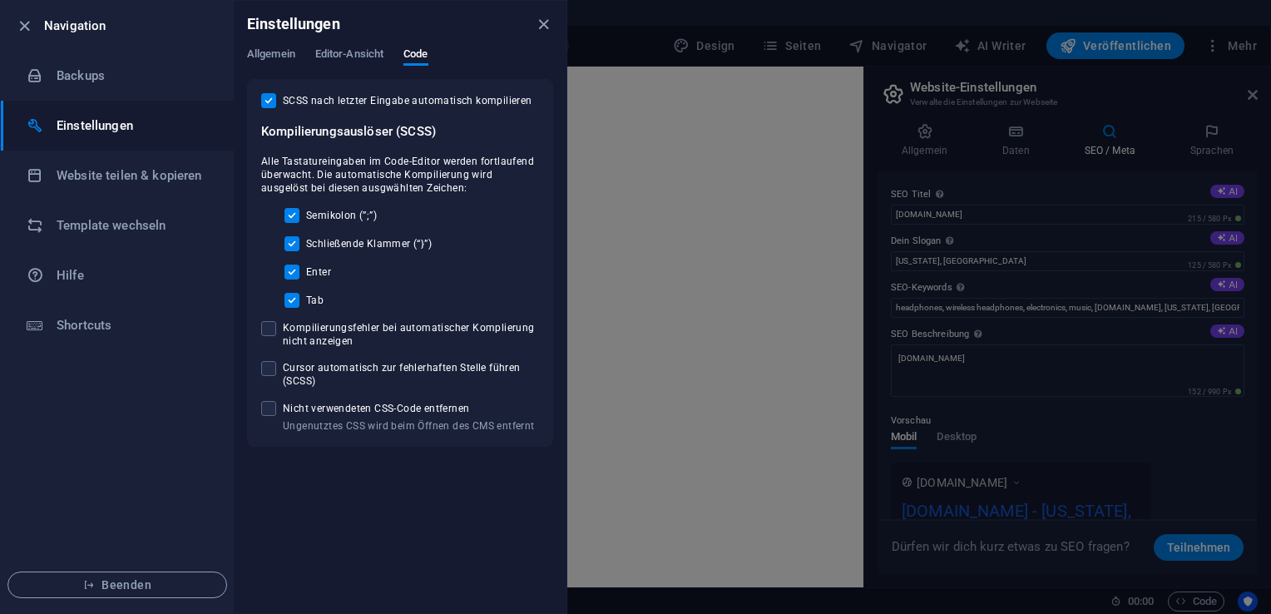
click at [269, 98] on input "SCSS nach letzter Eingabe automatisch kompilieren" at bounding box center [272, 100] width 22 height 15
checkbox input "false"
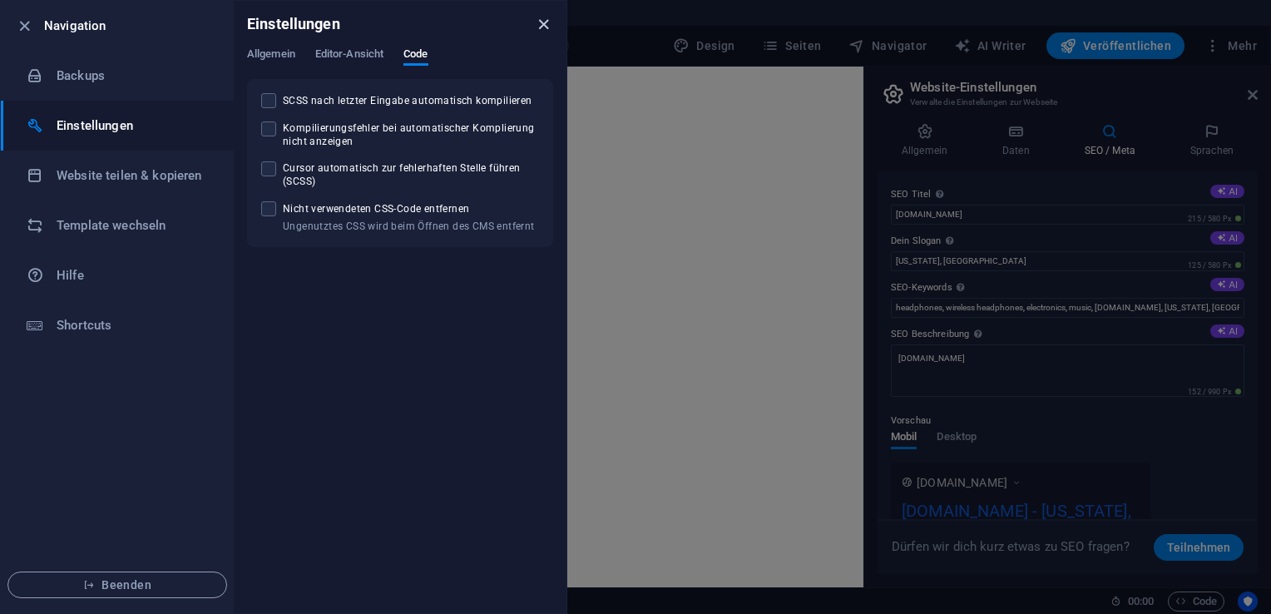
click at [548, 15] on icon "close" at bounding box center [543, 24] width 19 height 19
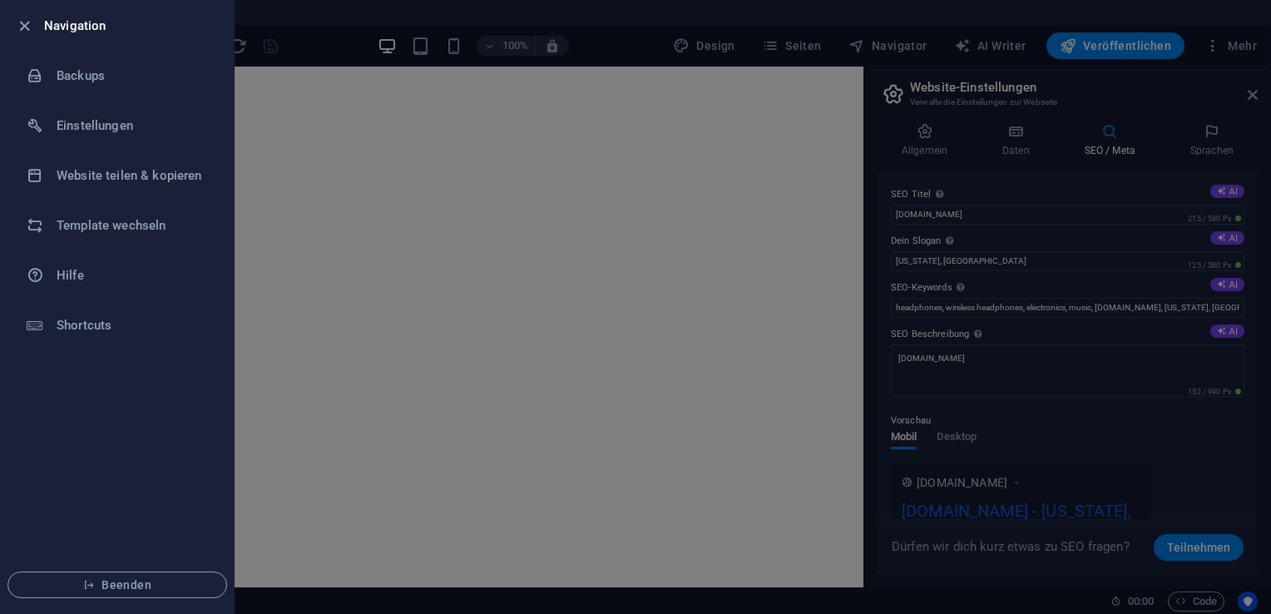
click at [412, 304] on div at bounding box center [635, 307] width 1271 height 614
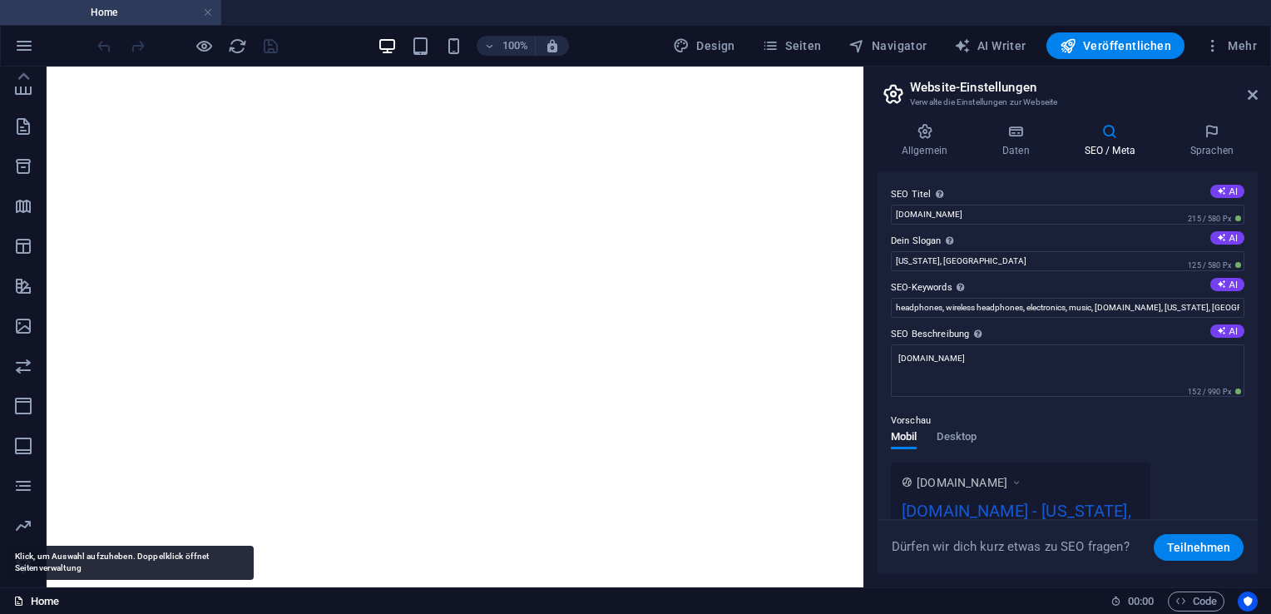
click at [24, 600] on link "Home" at bounding box center [36, 601] width 46 height 20
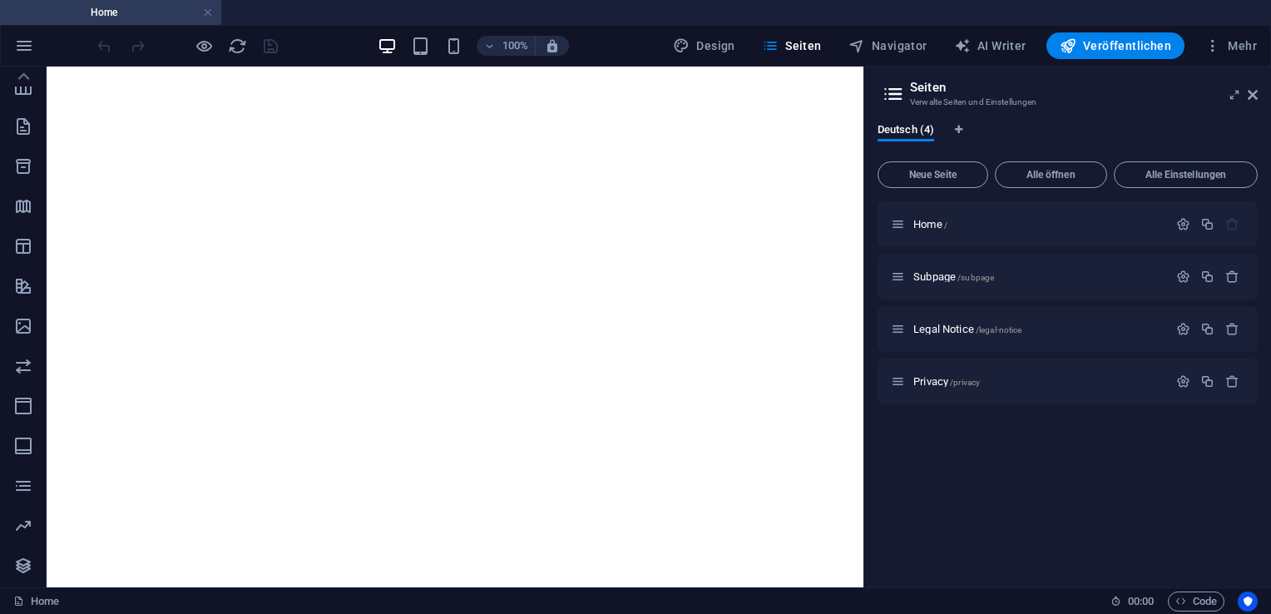
drag, startPoint x: 24, startPoint y: 595, endPoint x: 1238, endPoint y: 28, distance: 1339.9
click at [1238, 28] on div "100% Design Seiten Navigator AI Writer Veröffentlichen Mehr" at bounding box center [635, 46] width 1269 height 40
click at [1236, 33] on button "Mehr" at bounding box center [1230, 45] width 66 height 27
